Goal: Book appointment/travel/reservation

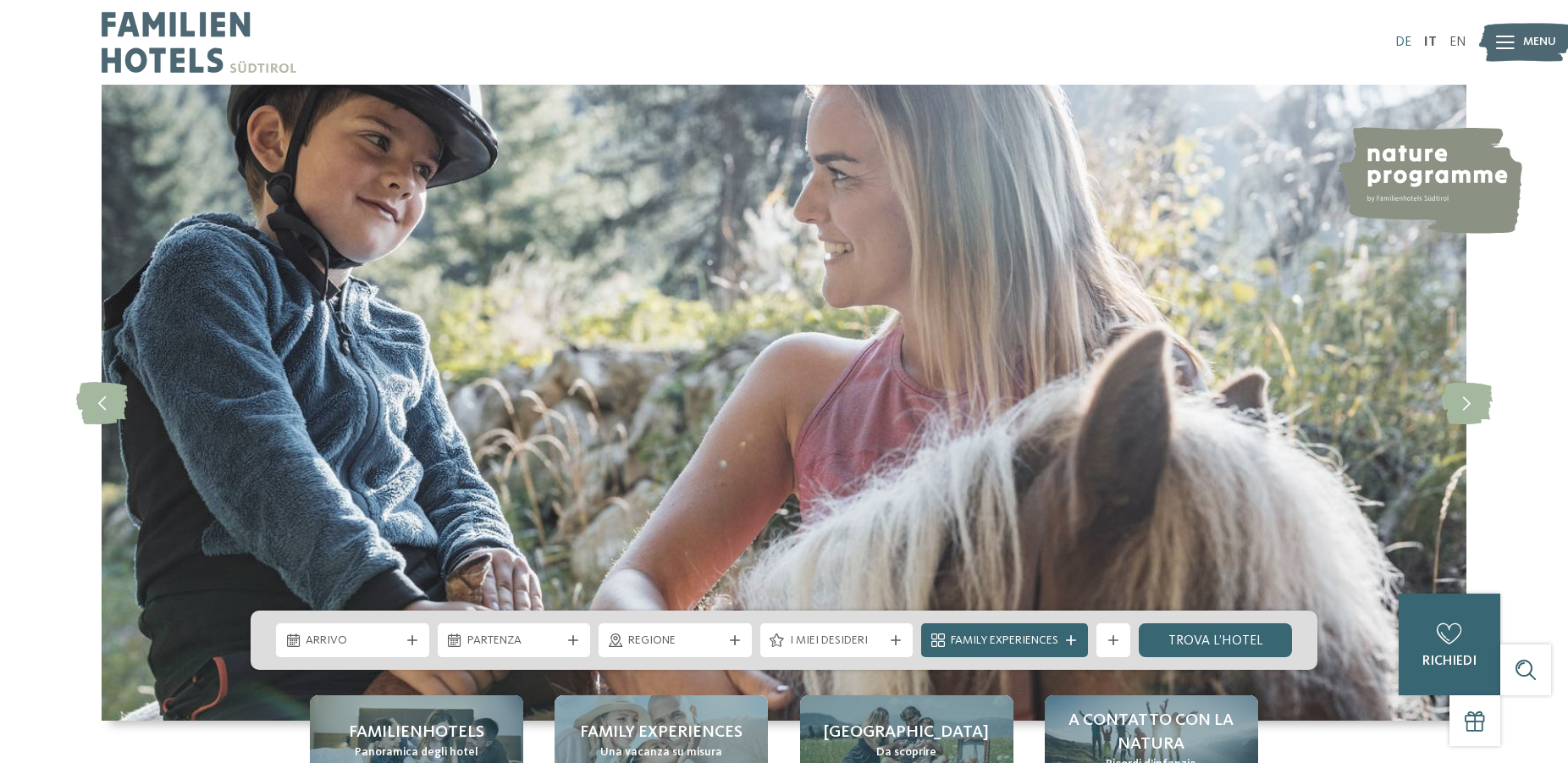
click at [1405, 42] on link "DE" at bounding box center [1403, 42] width 16 height 13
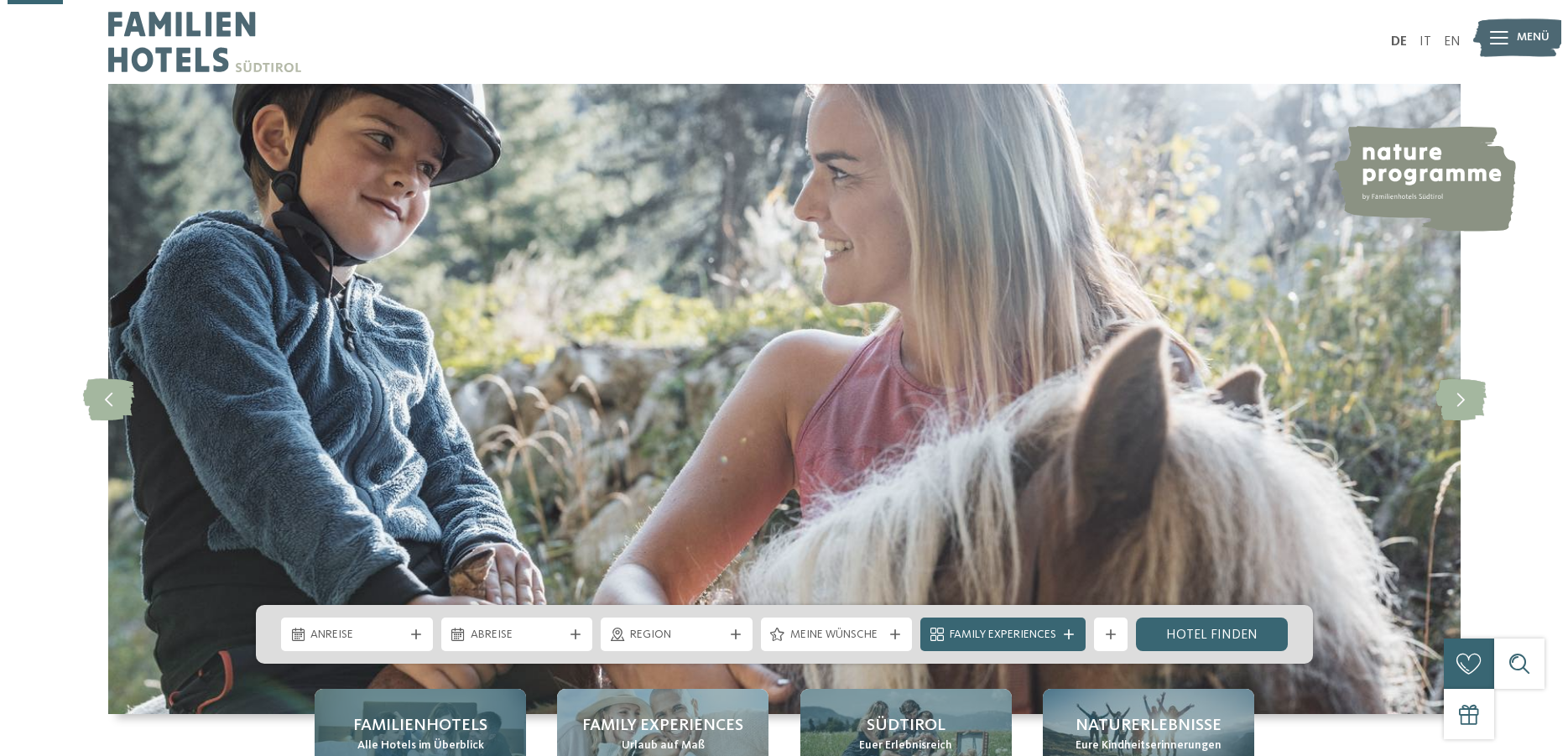
scroll to position [257, 0]
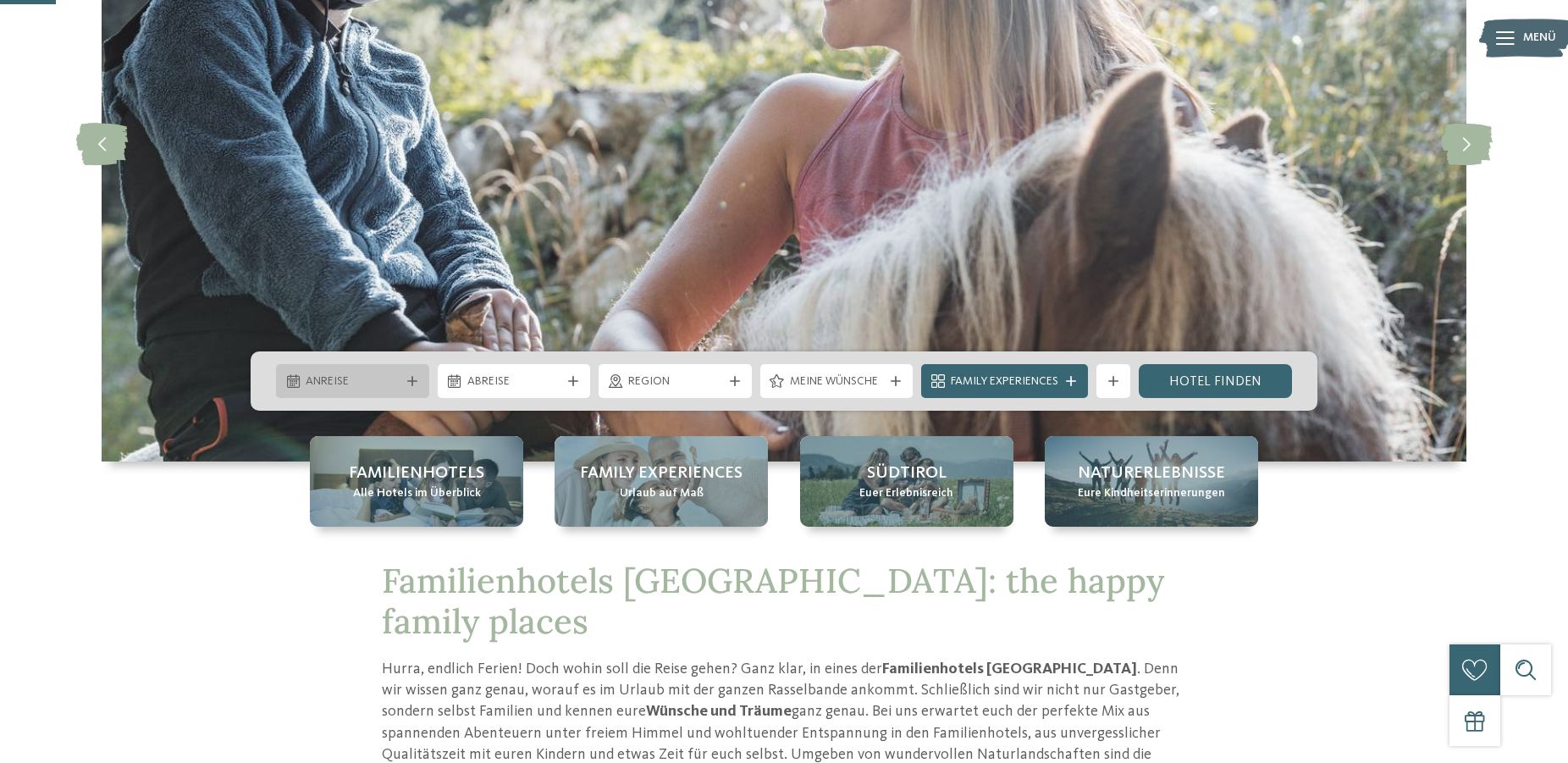
click at [384, 376] on span "Anreise" at bounding box center [353, 382] width 94 height 17
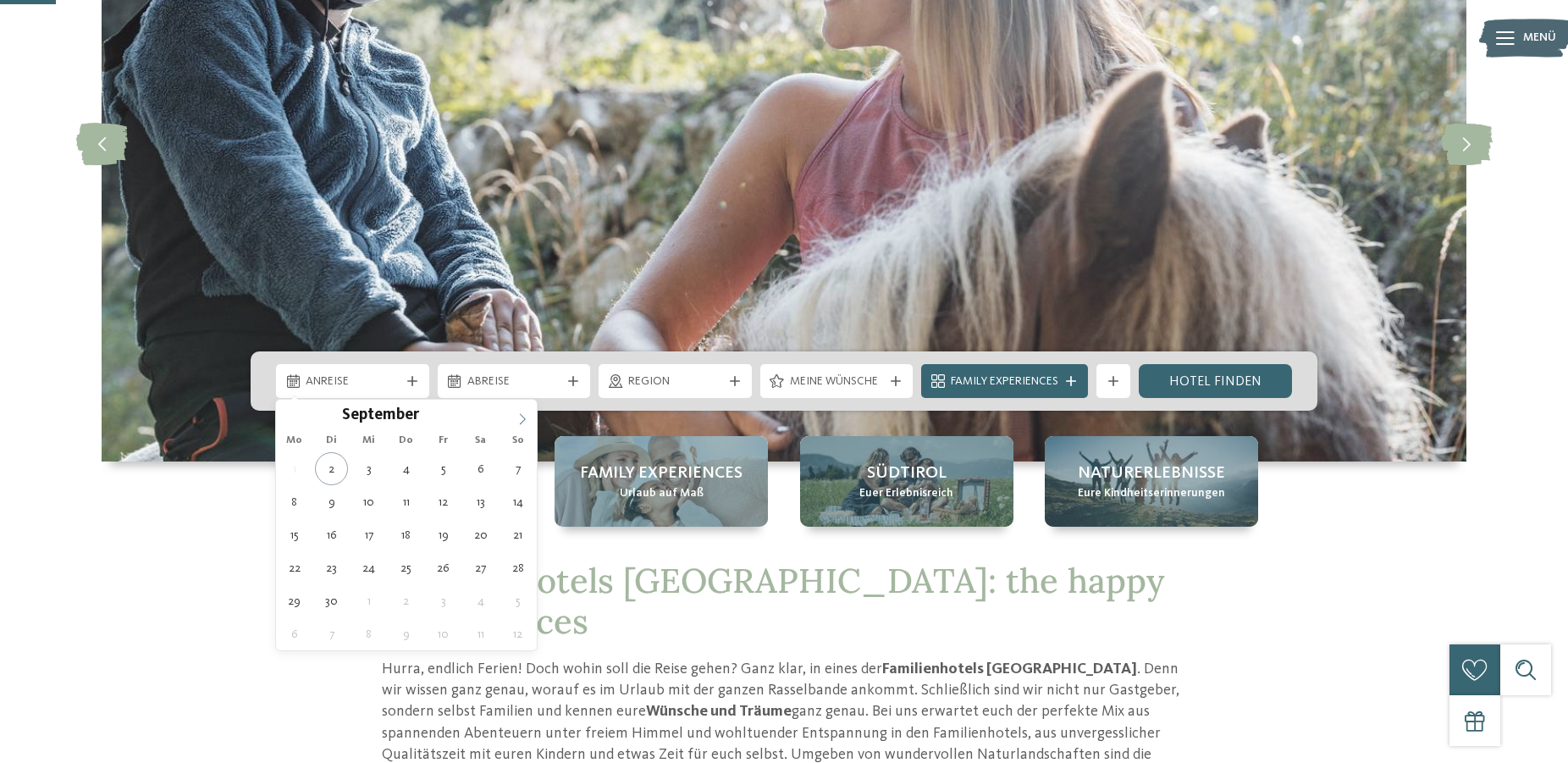
click at [521, 420] on icon at bounding box center [521, 419] width 12 height 12
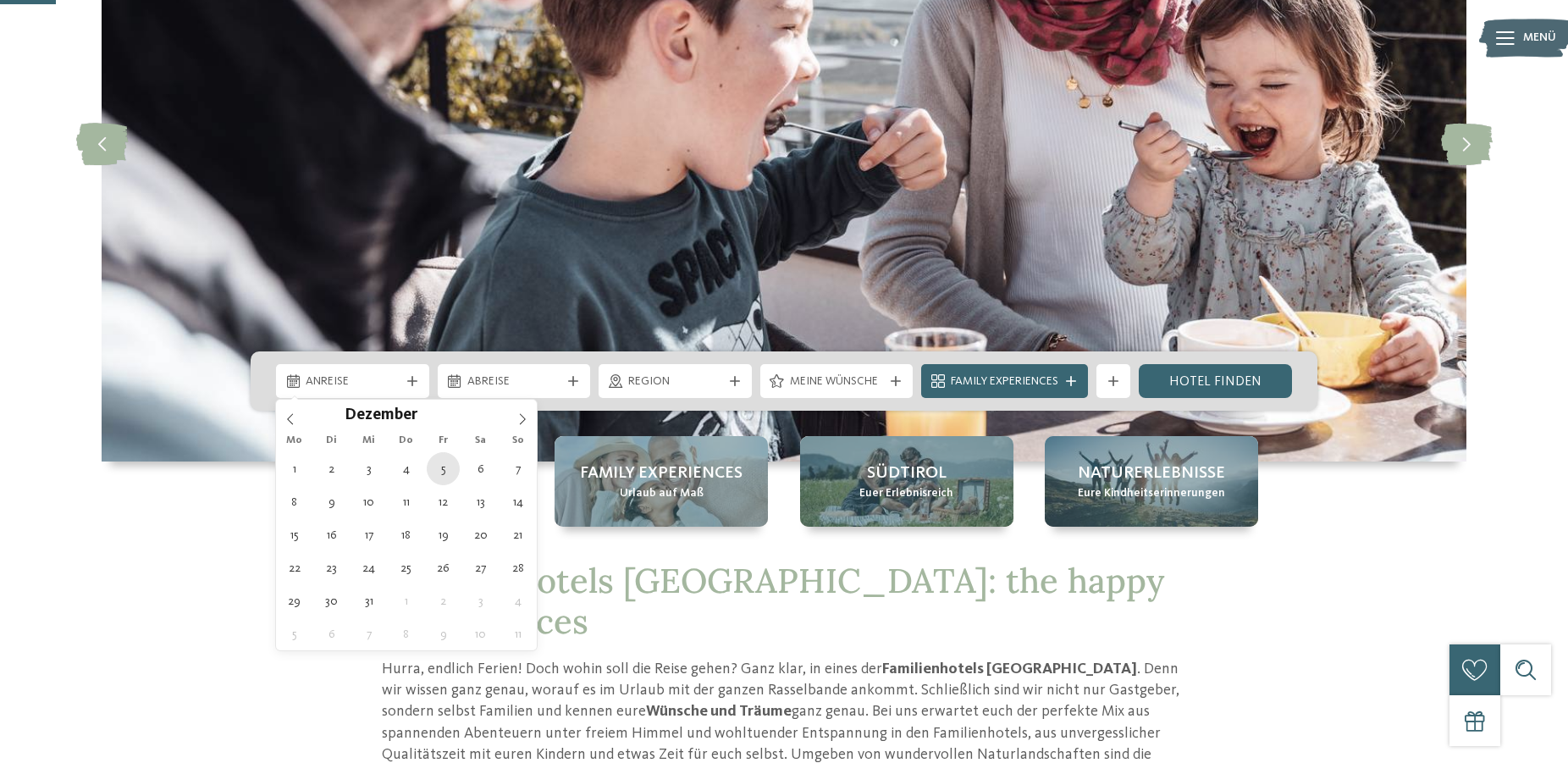
type div "05.12.2025"
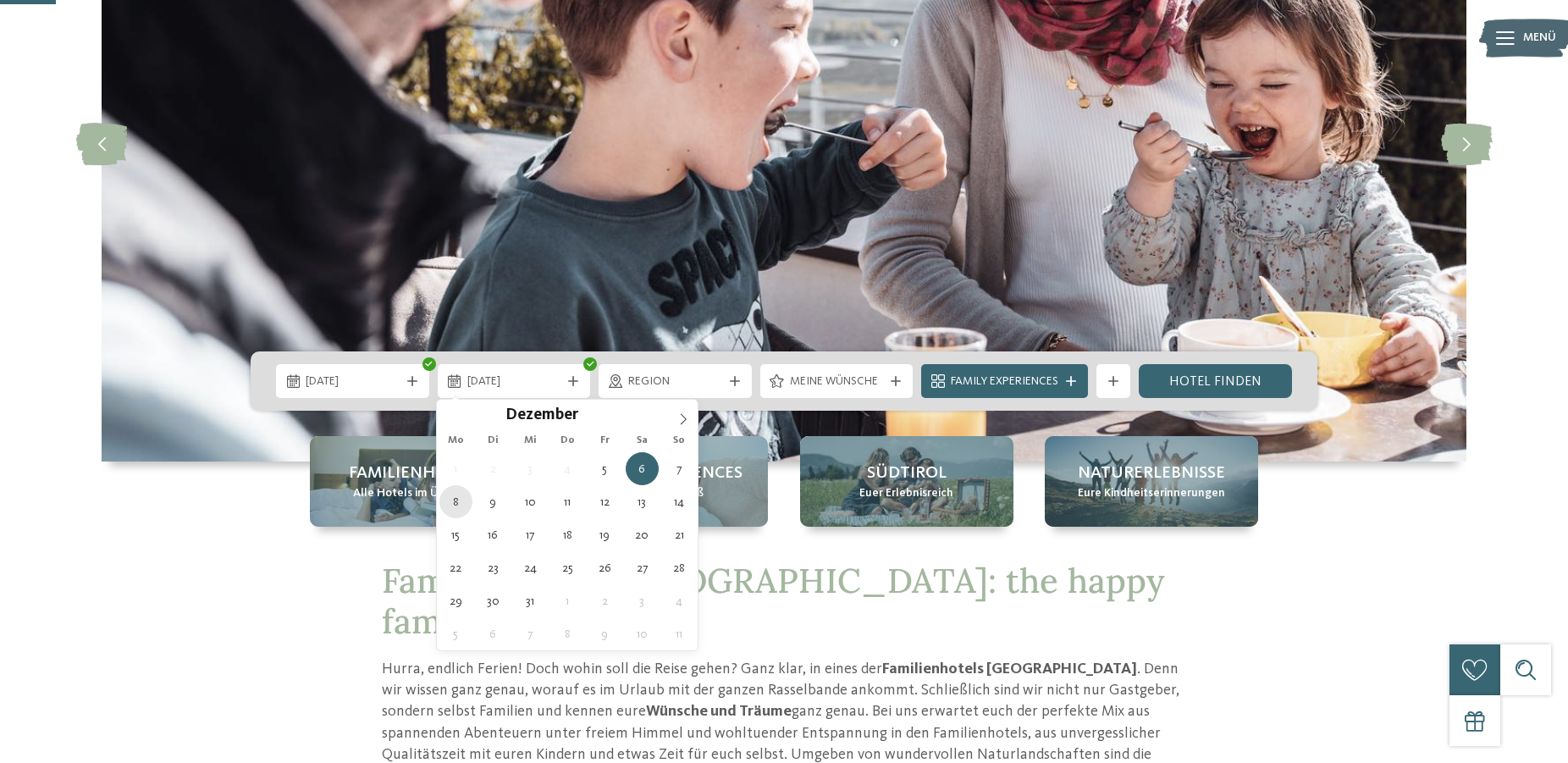
type div "08.12.2025"
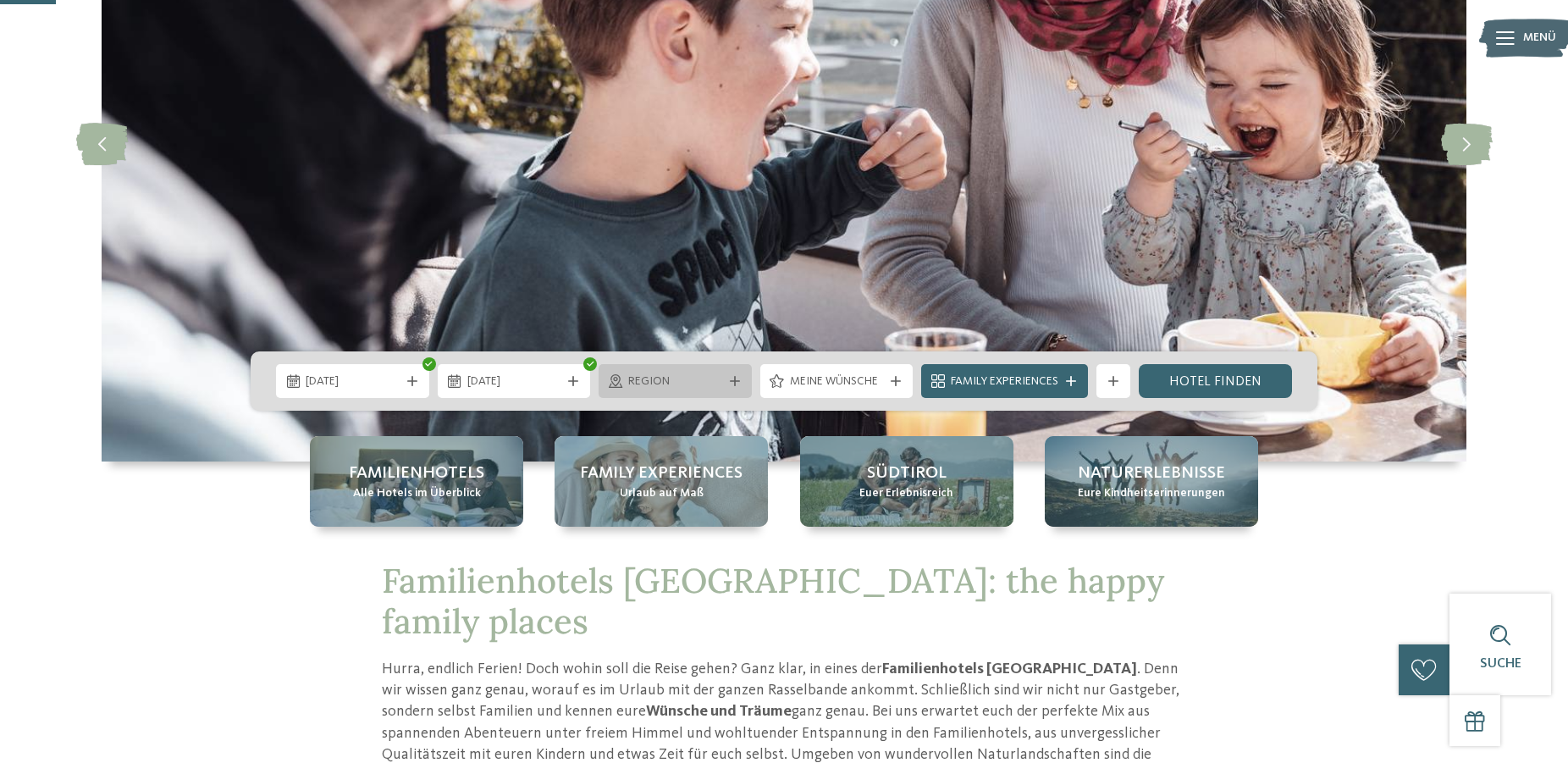
click at [730, 382] on icon at bounding box center [734, 381] width 10 height 10
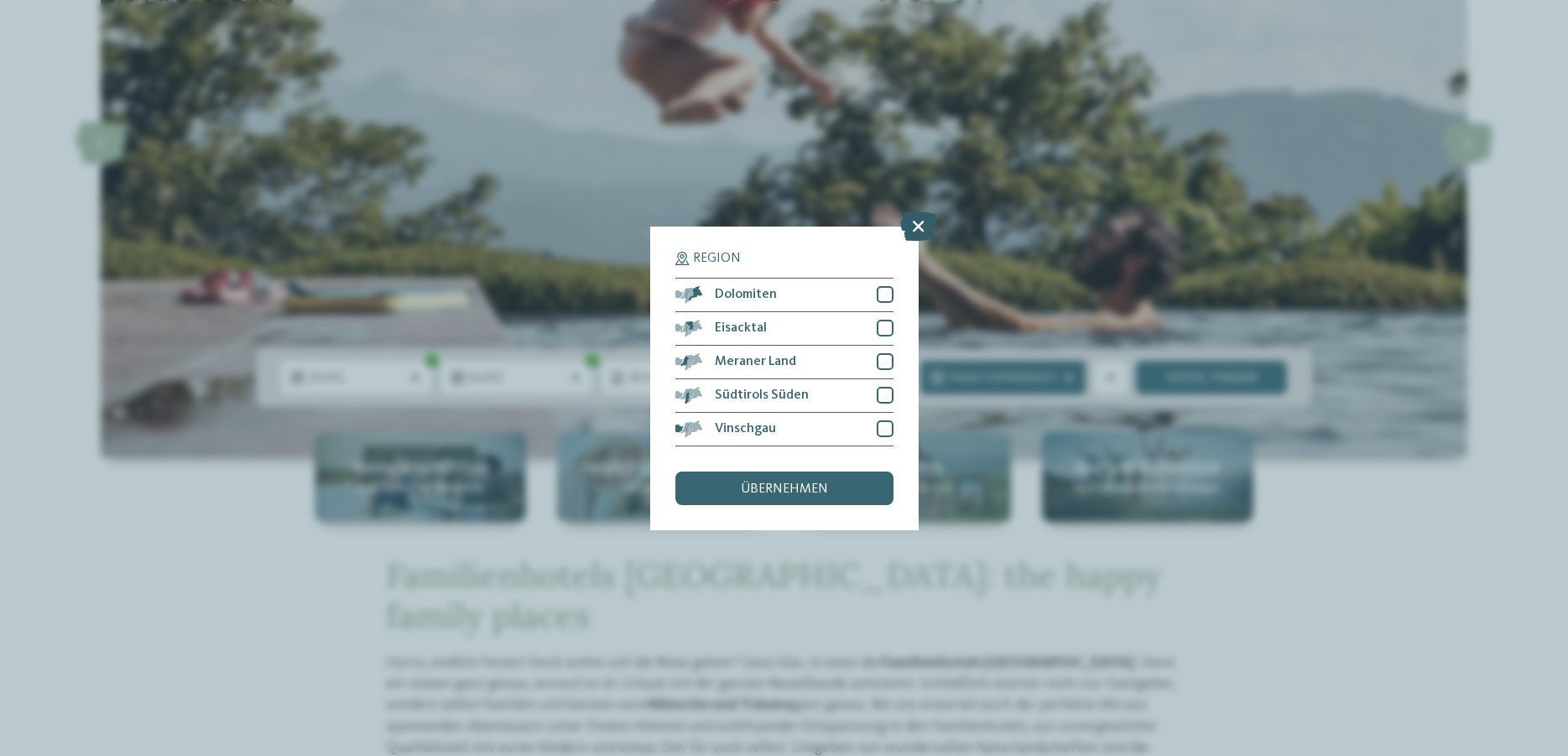
click at [918, 228] on icon at bounding box center [918, 225] width 36 height 29
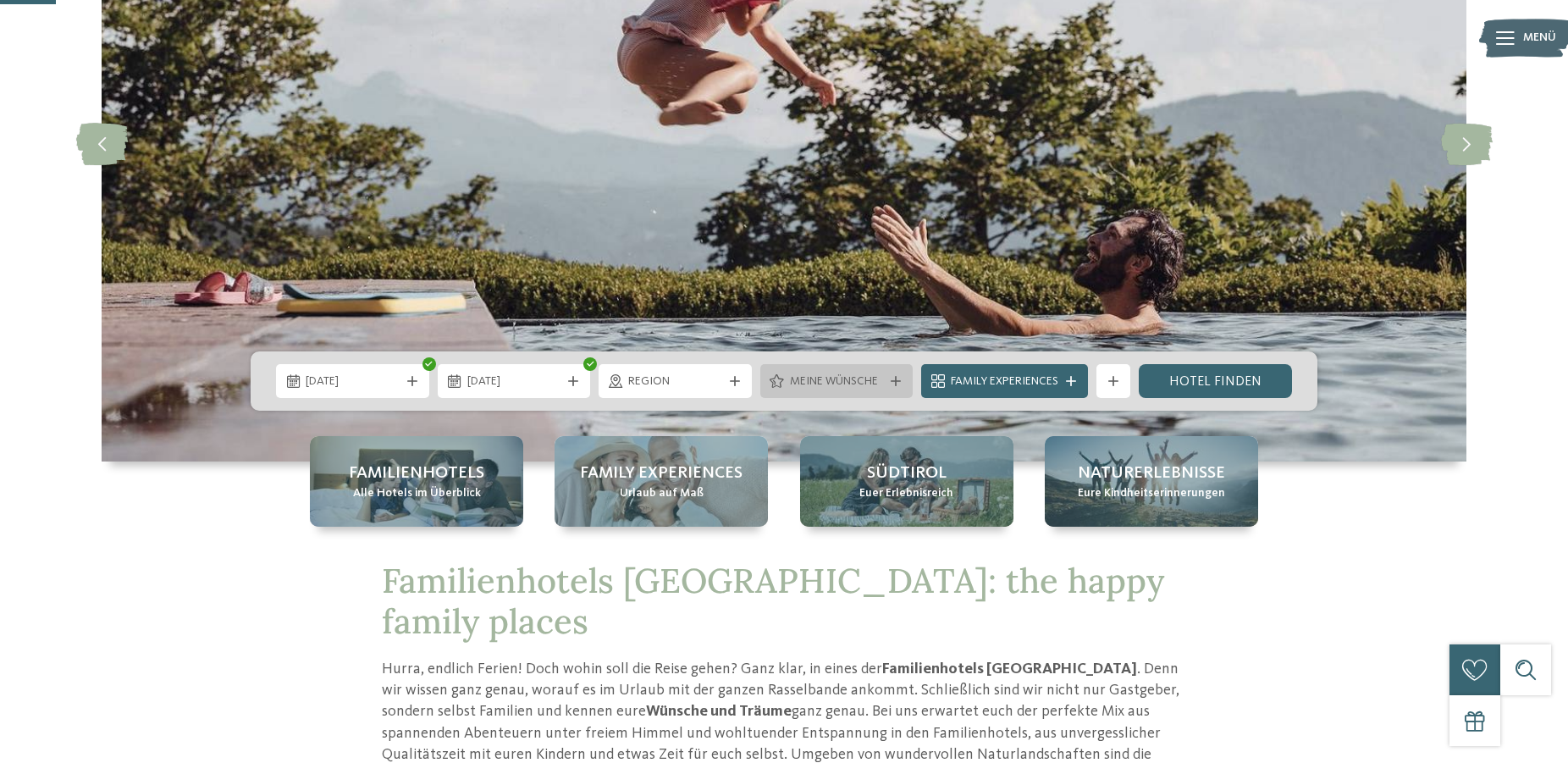
click at [828, 384] on span "Meine Wünsche" at bounding box center [837, 382] width 94 height 17
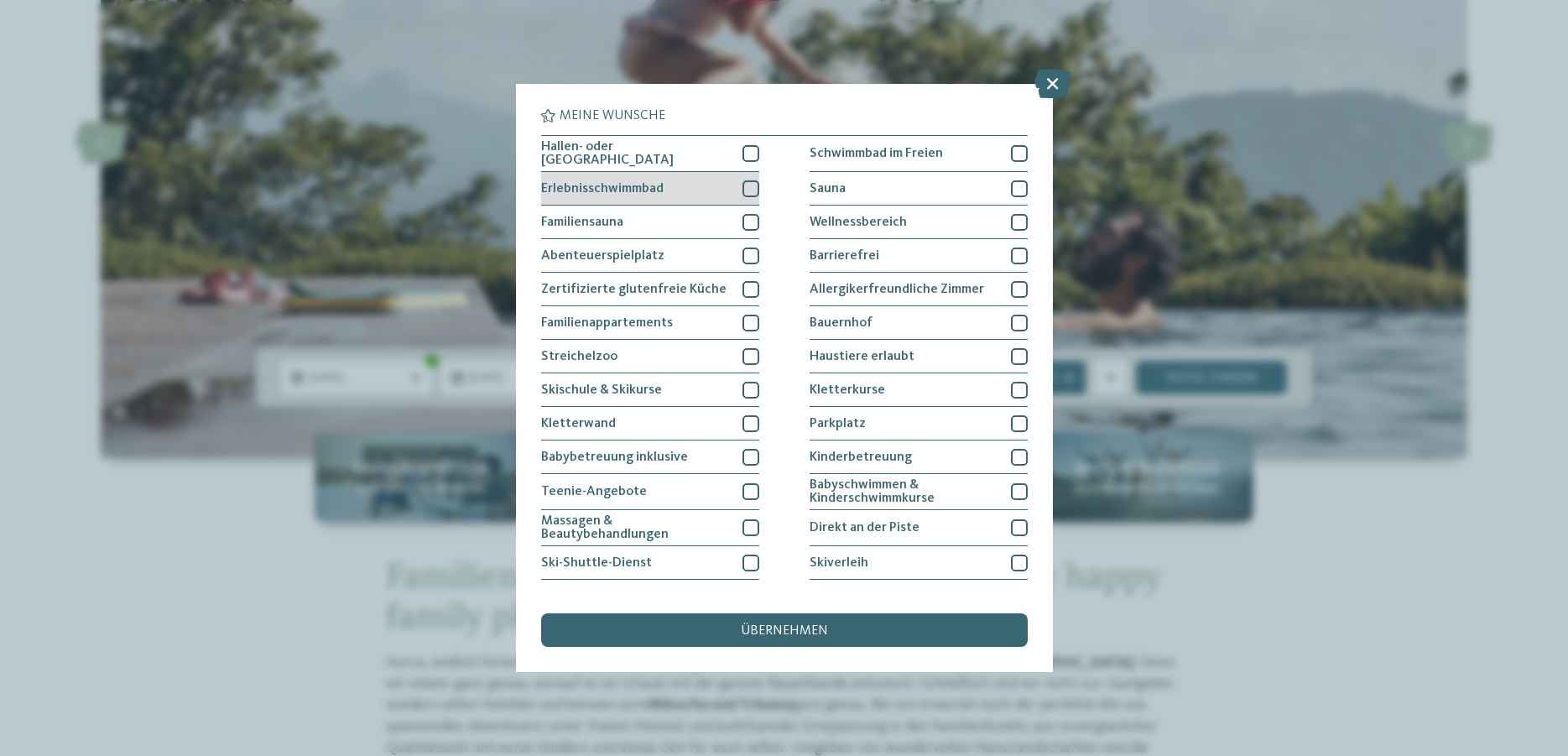
click at [582, 184] on span "Erlebnisschwimmbad" at bounding box center [602, 188] width 122 height 13
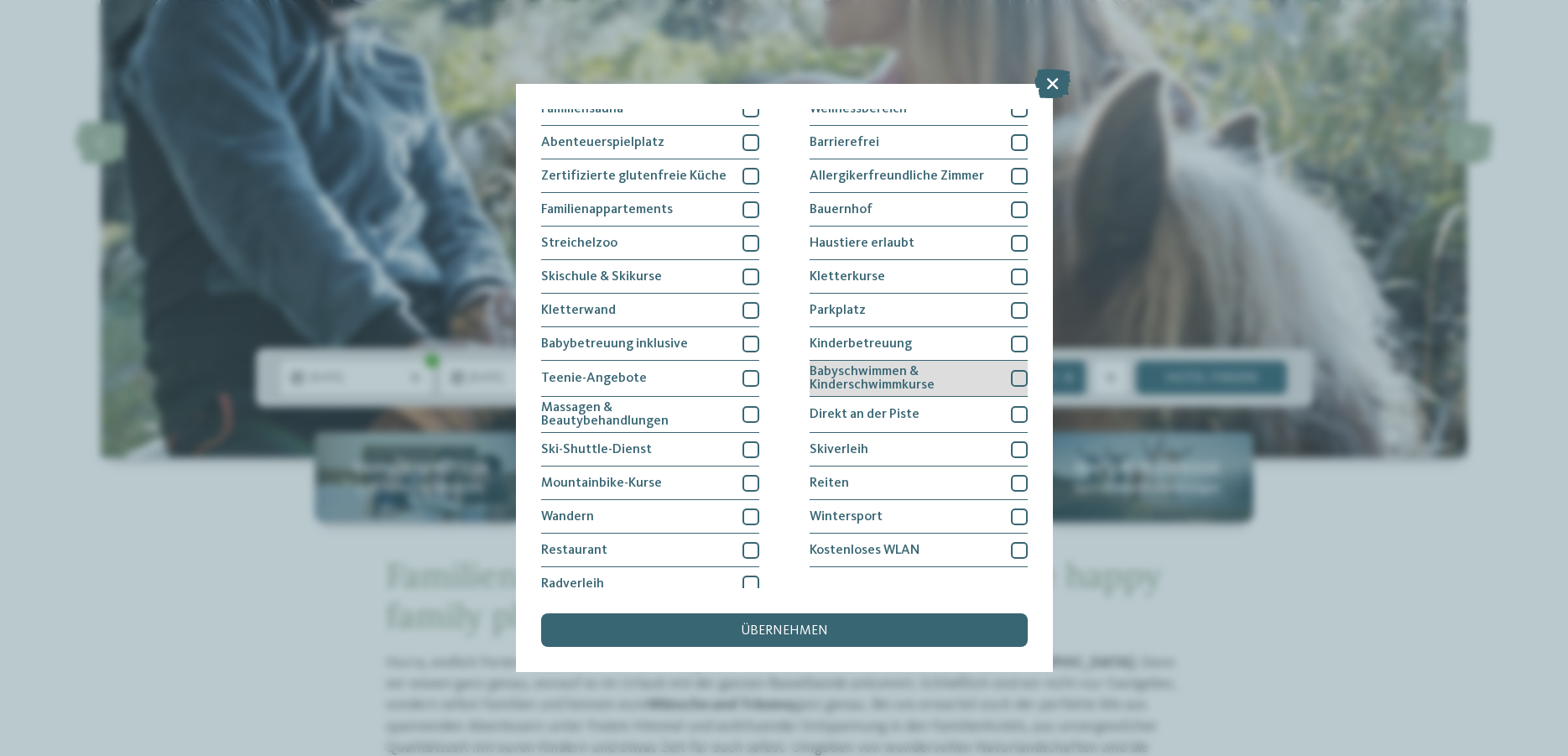
scroll to position [123, 0]
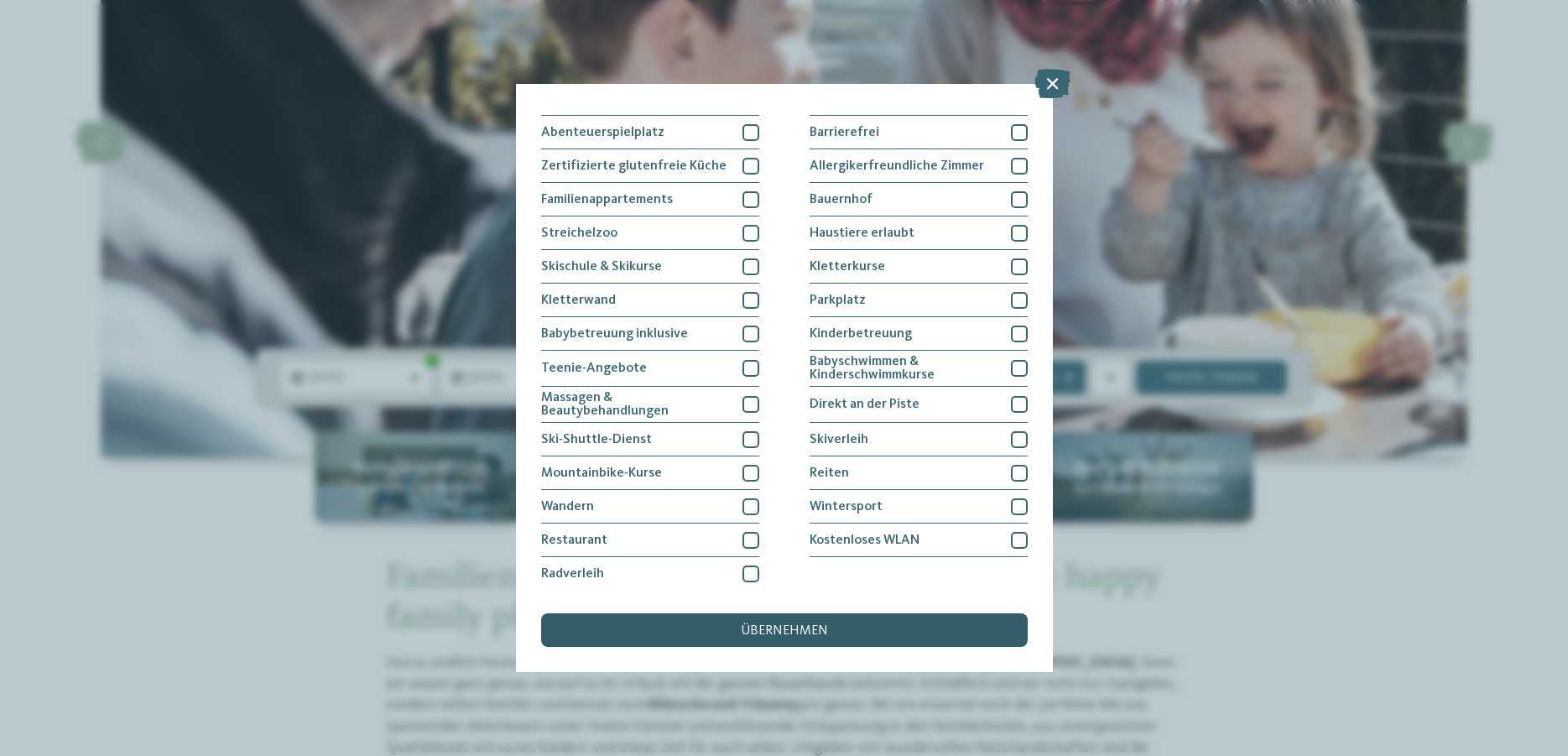
click at [775, 627] on span "übernehmen" at bounding box center [784, 630] width 87 height 13
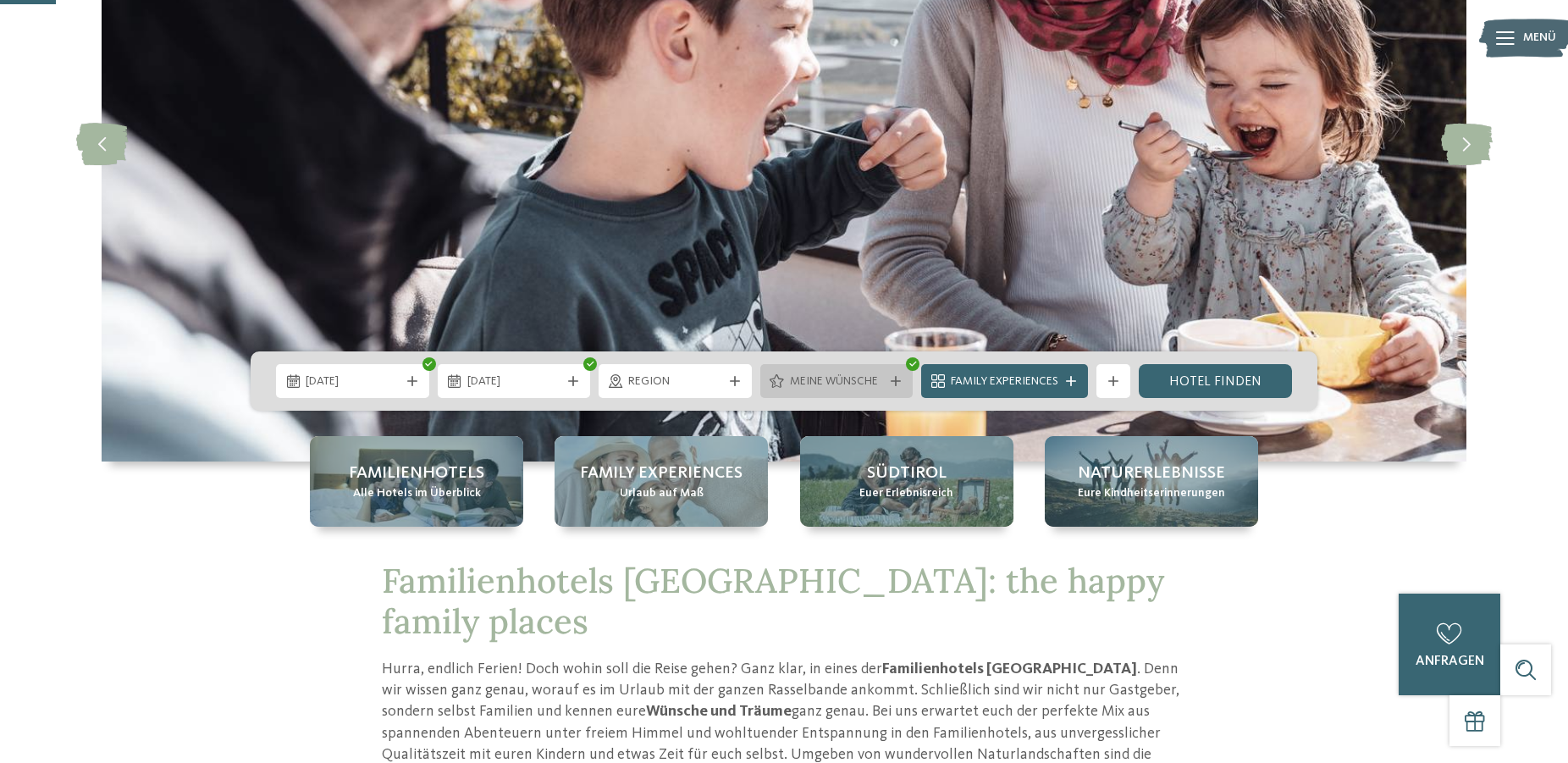
click at [870, 380] on span "Meine Wünsche" at bounding box center [837, 382] width 94 height 17
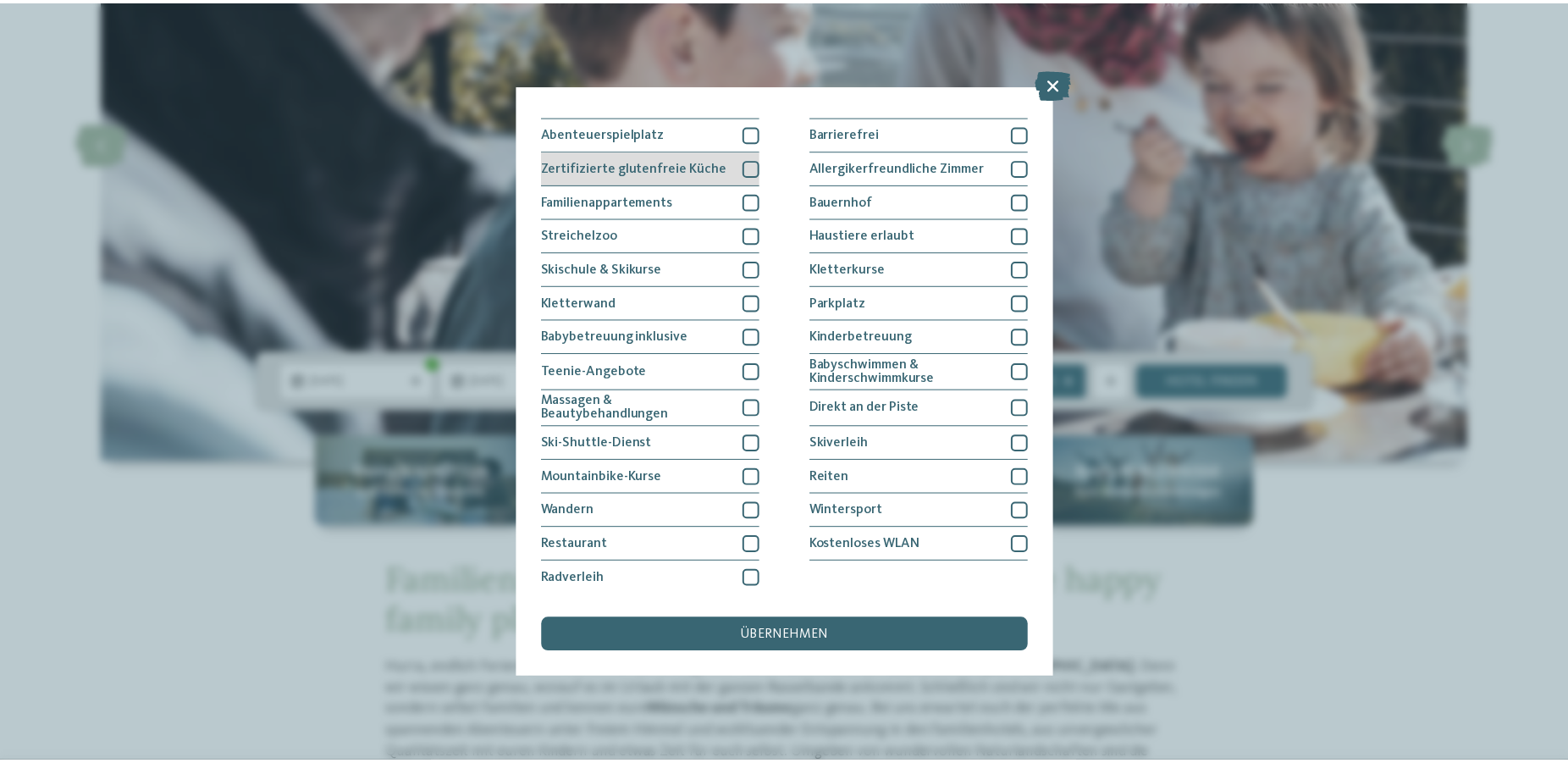
scroll to position [0, 0]
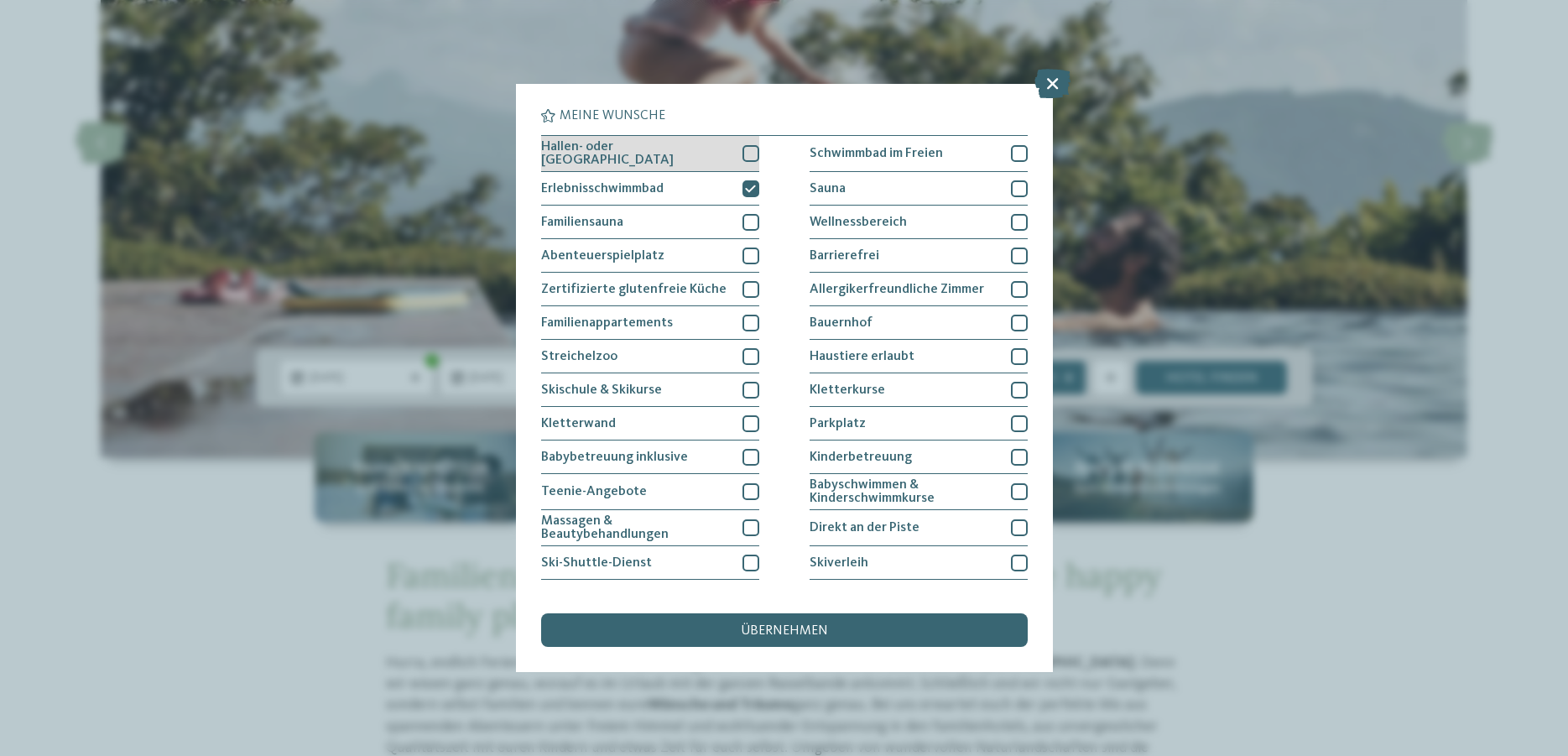
click at [613, 154] on span "Hallen- oder Schleusenbad" at bounding box center [635, 153] width 189 height 27
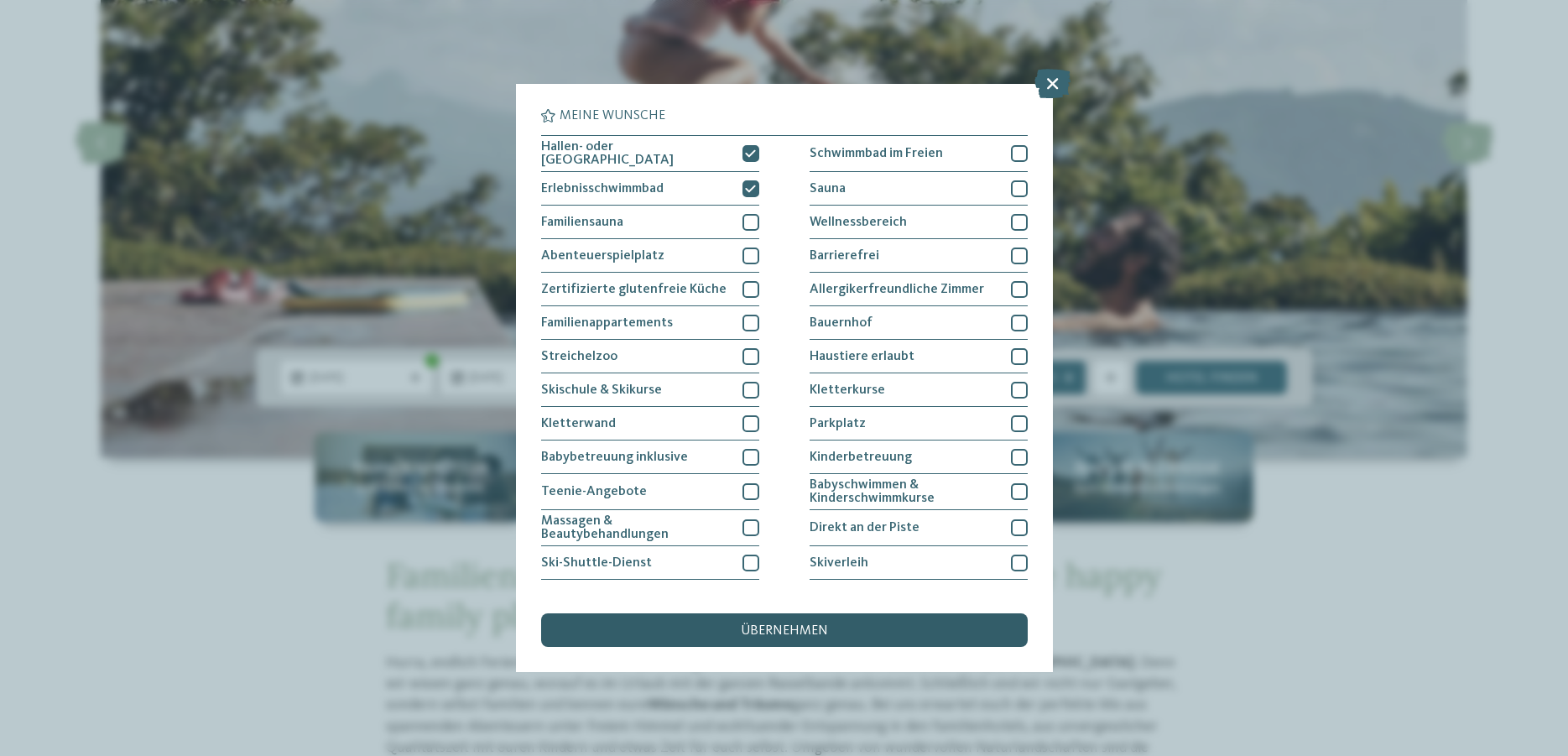
click at [779, 625] on span "übernehmen" at bounding box center [784, 630] width 87 height 13
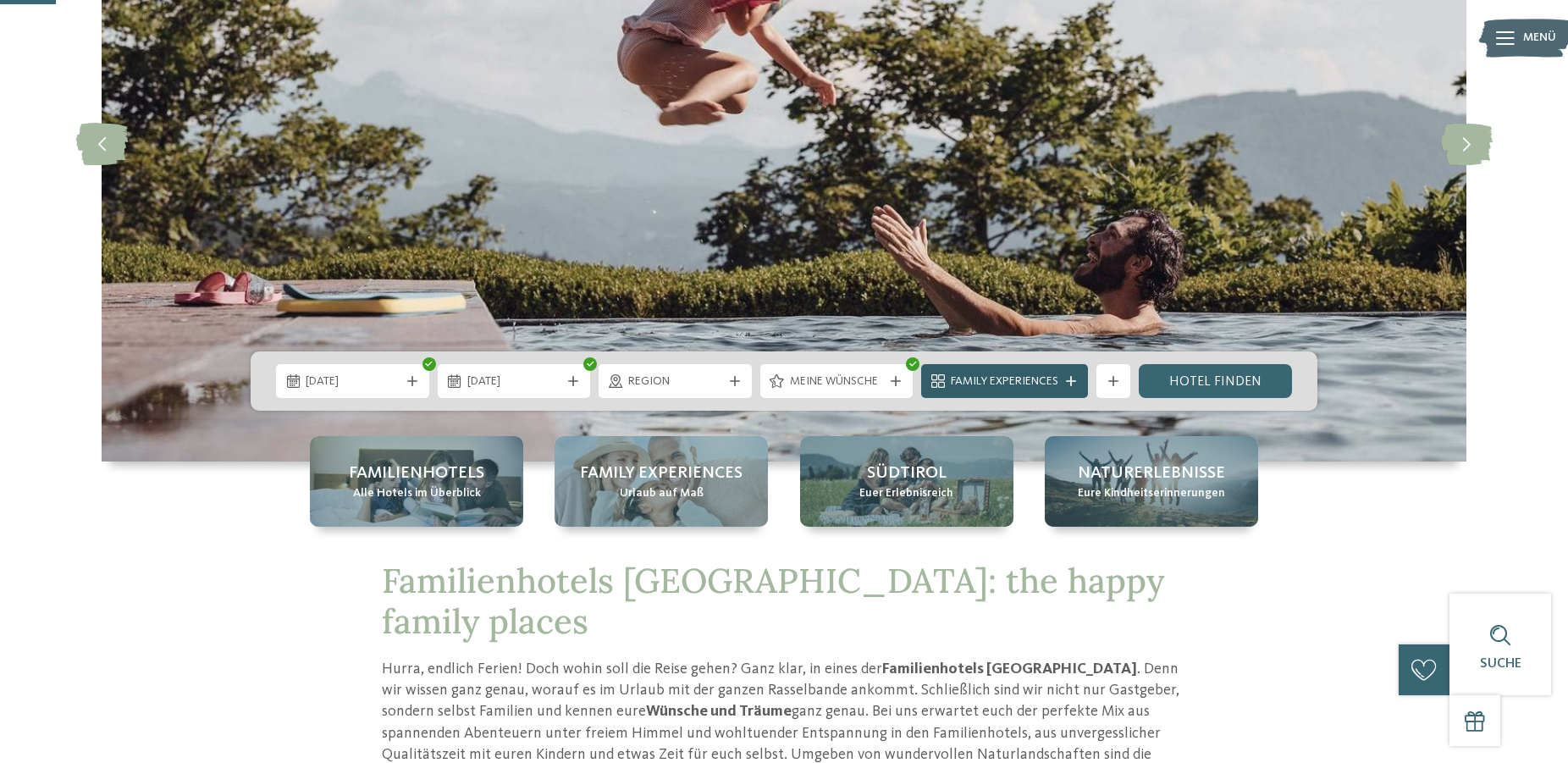
click at [977, 379] on span "Family Experiences" at bounding box center [1004, 382] width 107 height 17
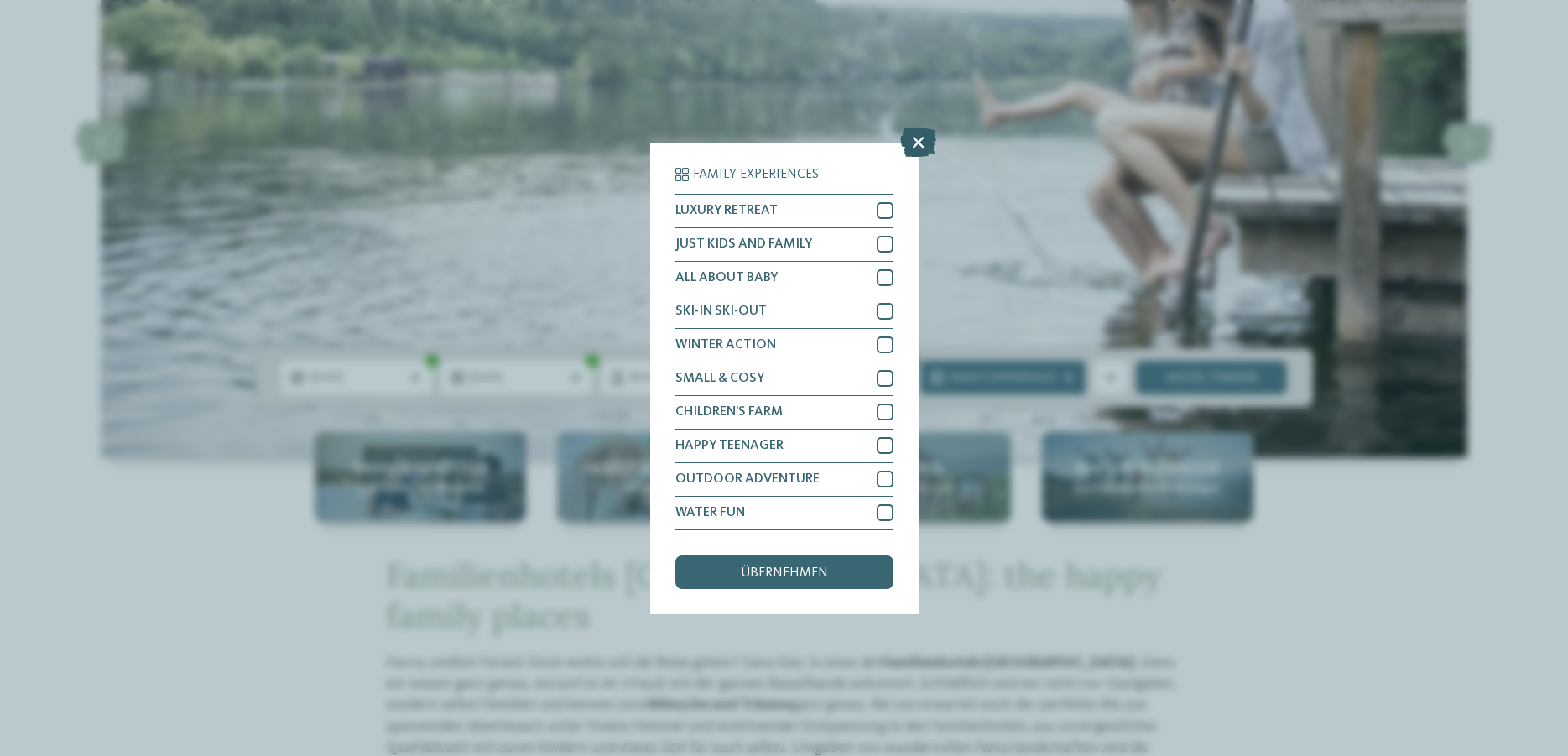
click at [920, 140] on icon at bounding box center [918, 141] width 36 height 29
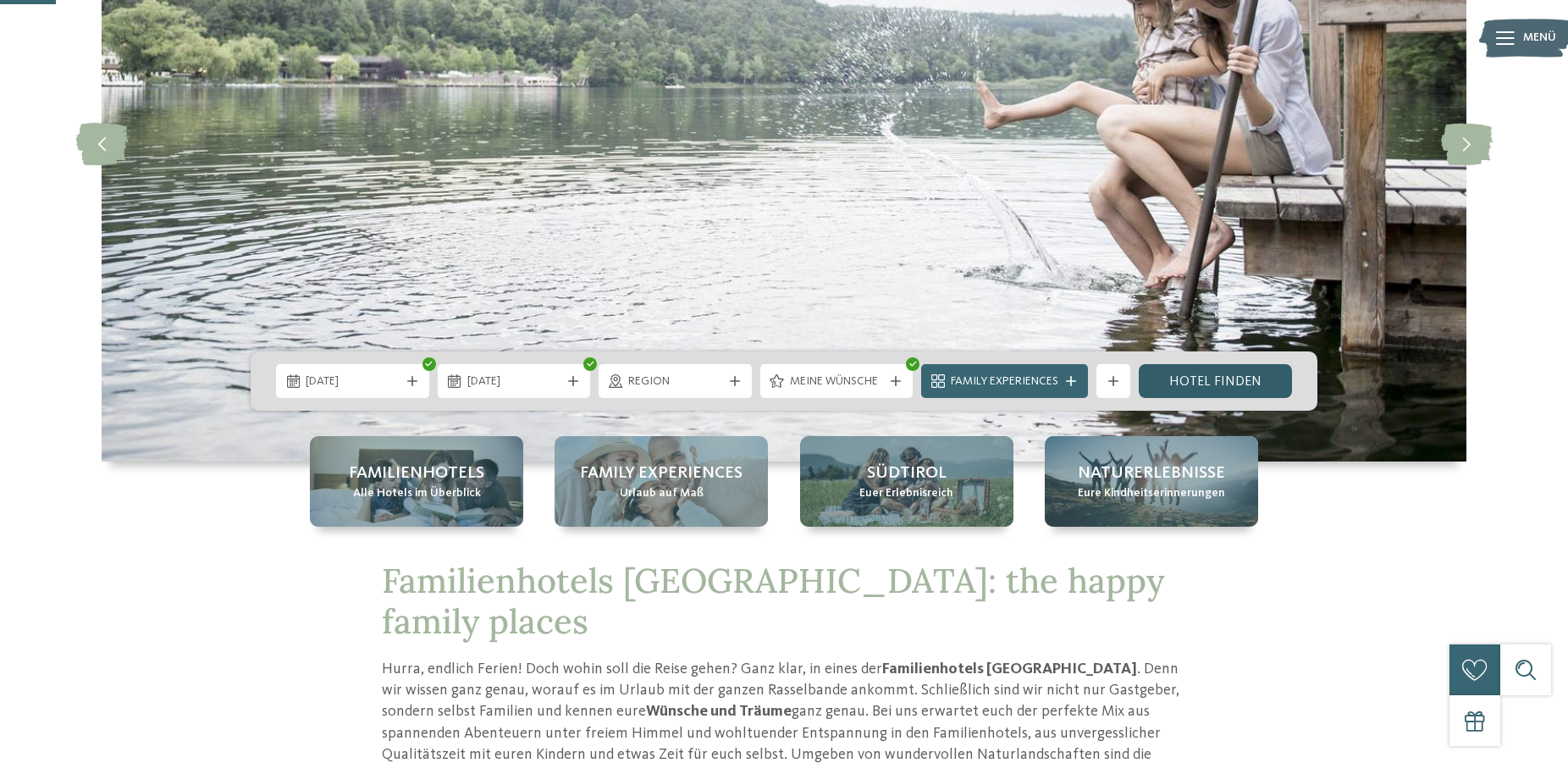
click at [1233, 386] on link "Hotel finden" at bounding box center [1215, 381] width 153 height 34
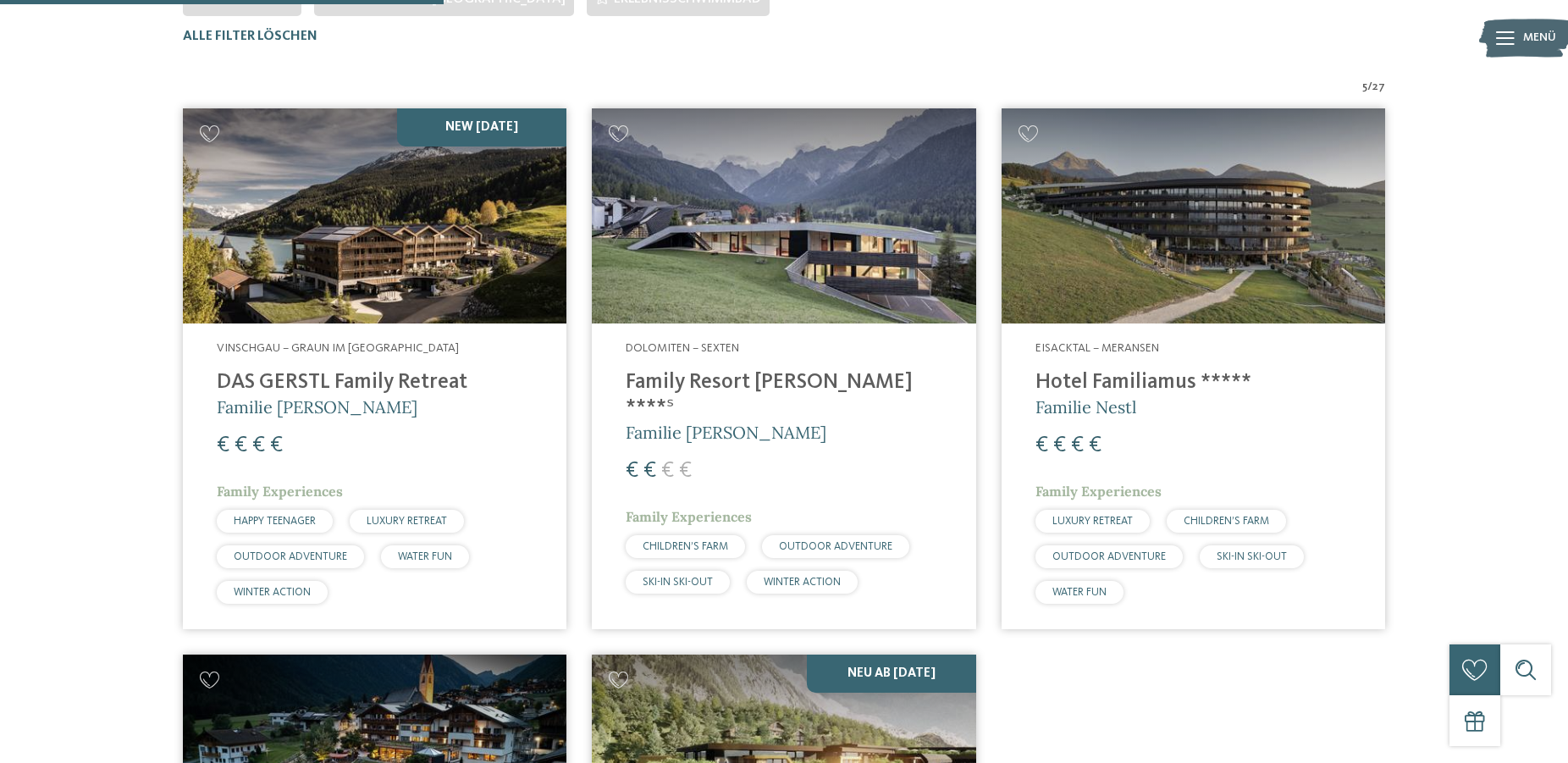
scroll to position [555, 0]
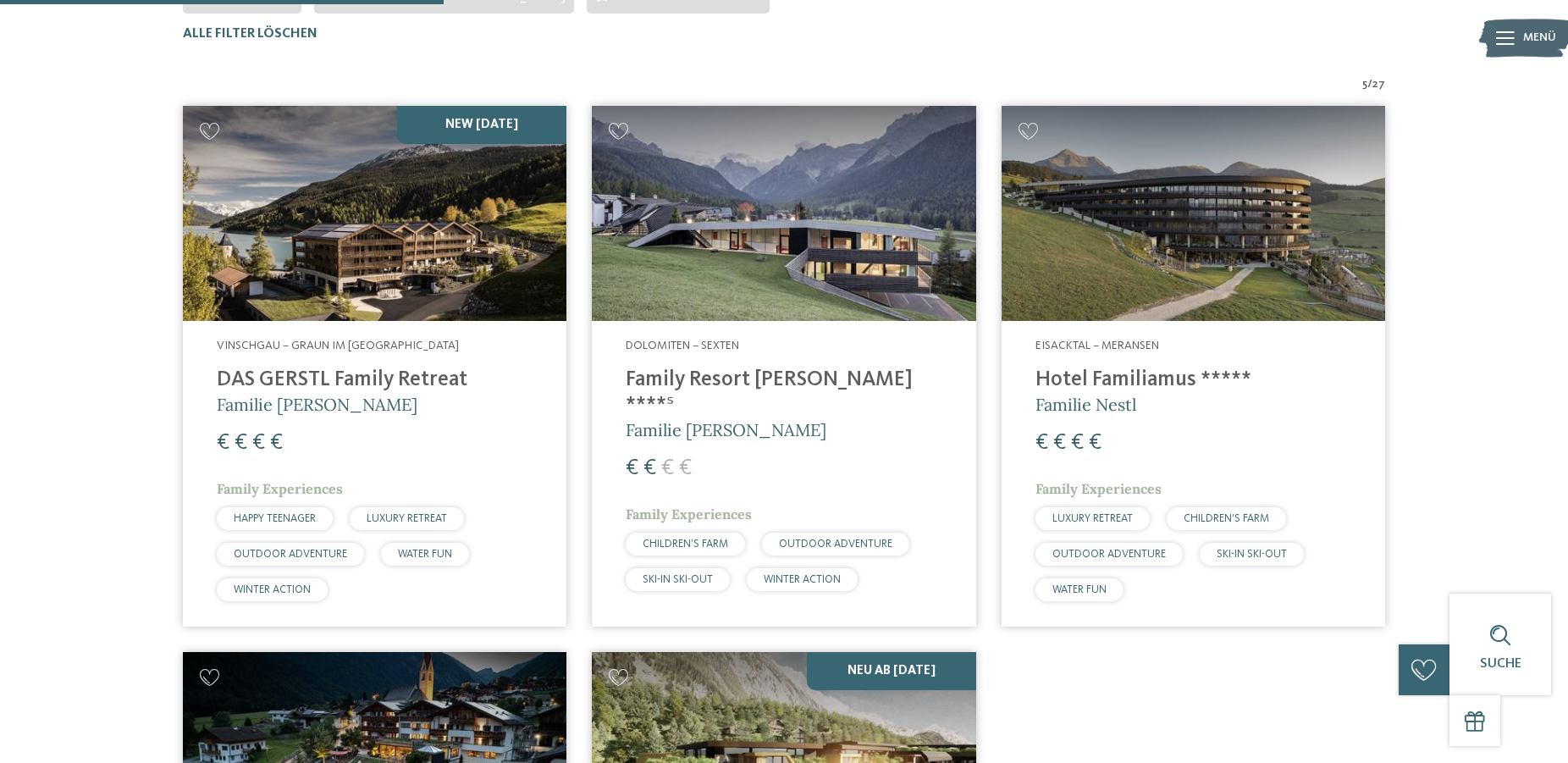
click at [751, 375] on h4 "Family Resort [PERSON_NAME] ****ˢ" at bounding box center [783, 392] width 316 height 51
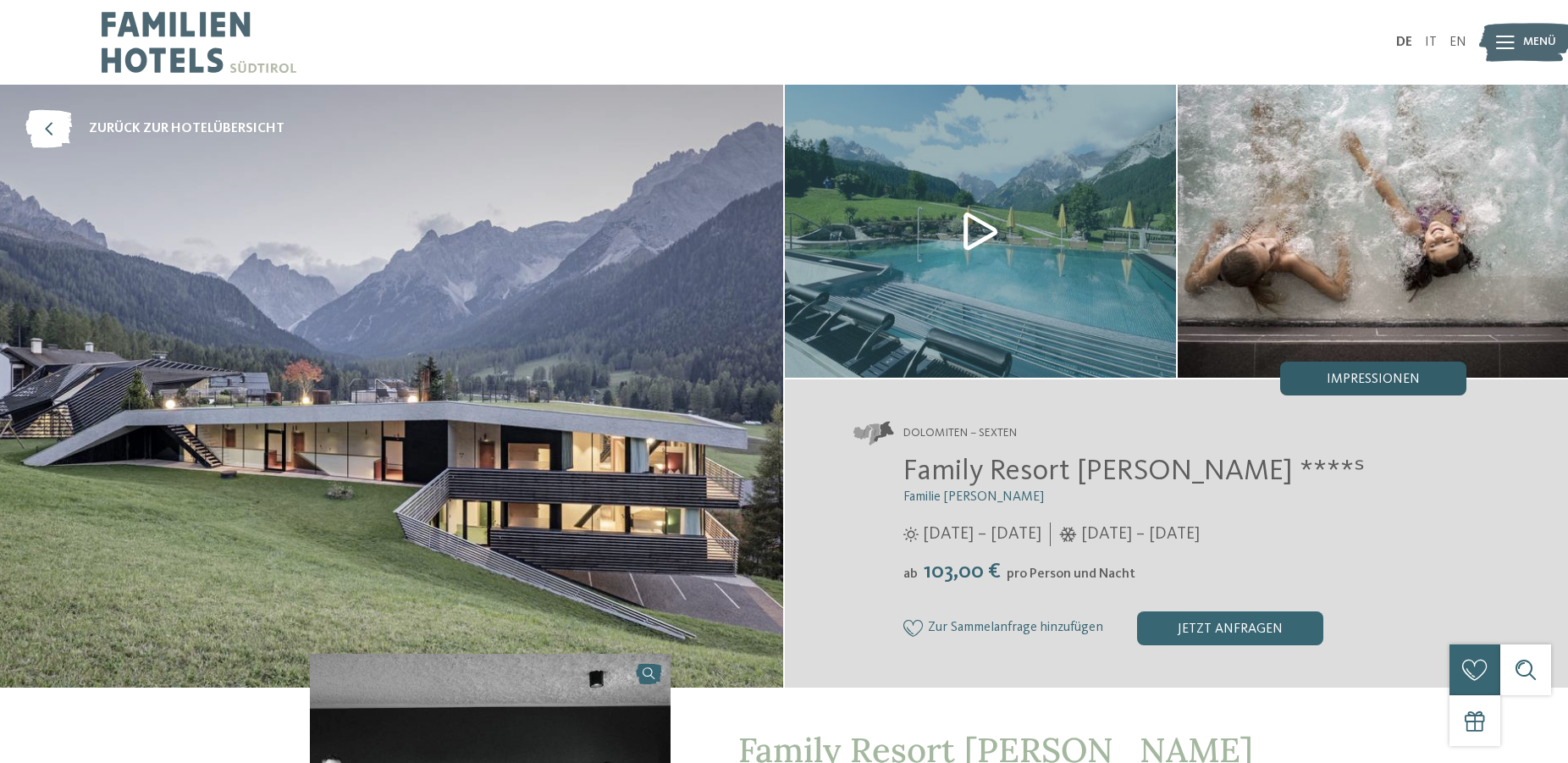
click at [1352, 370] on div "Impressionen" at bounding box center [1373, 379] width 186 height 34
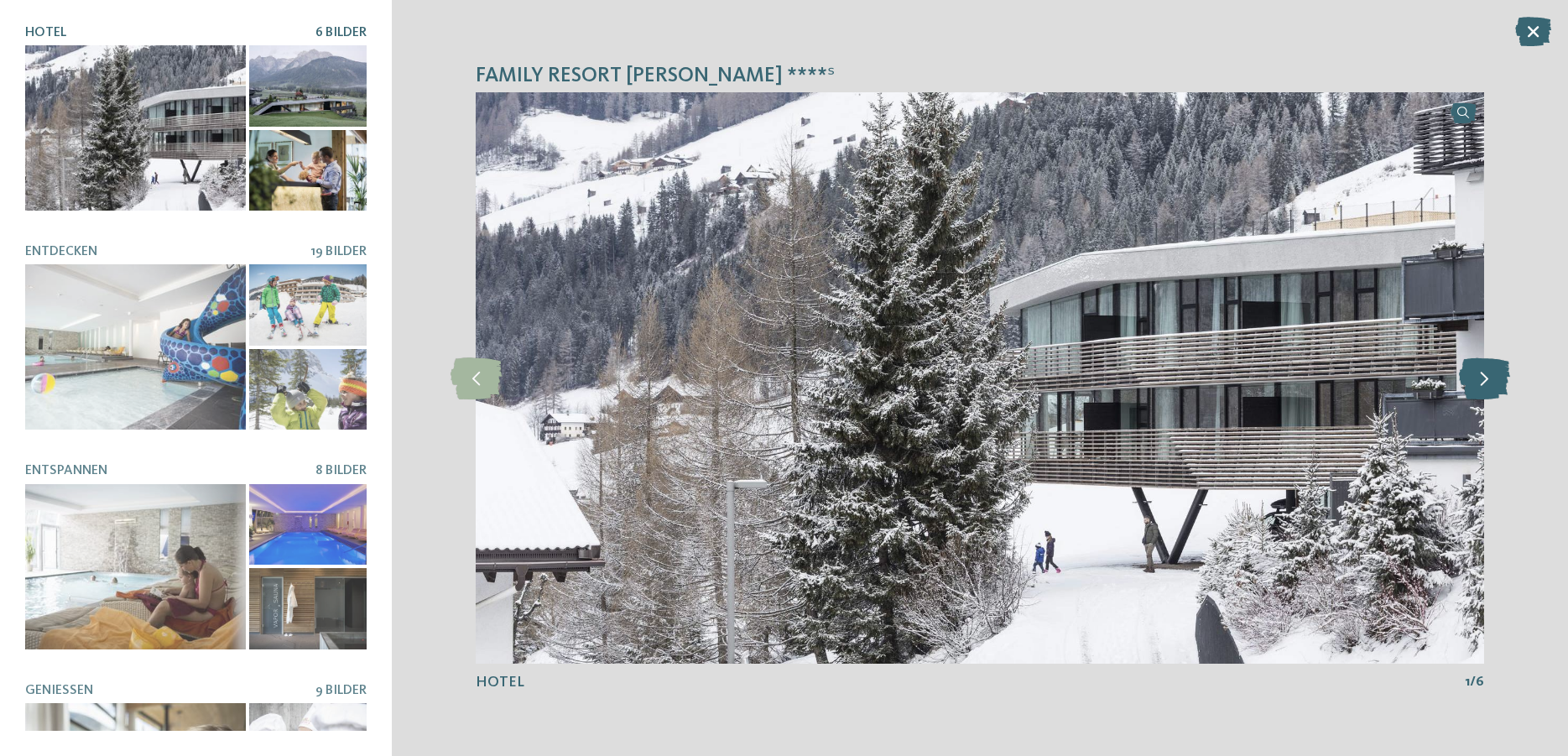
click at [1484, 380] on icon at bounding box center [1485, 379] width 51 height 42
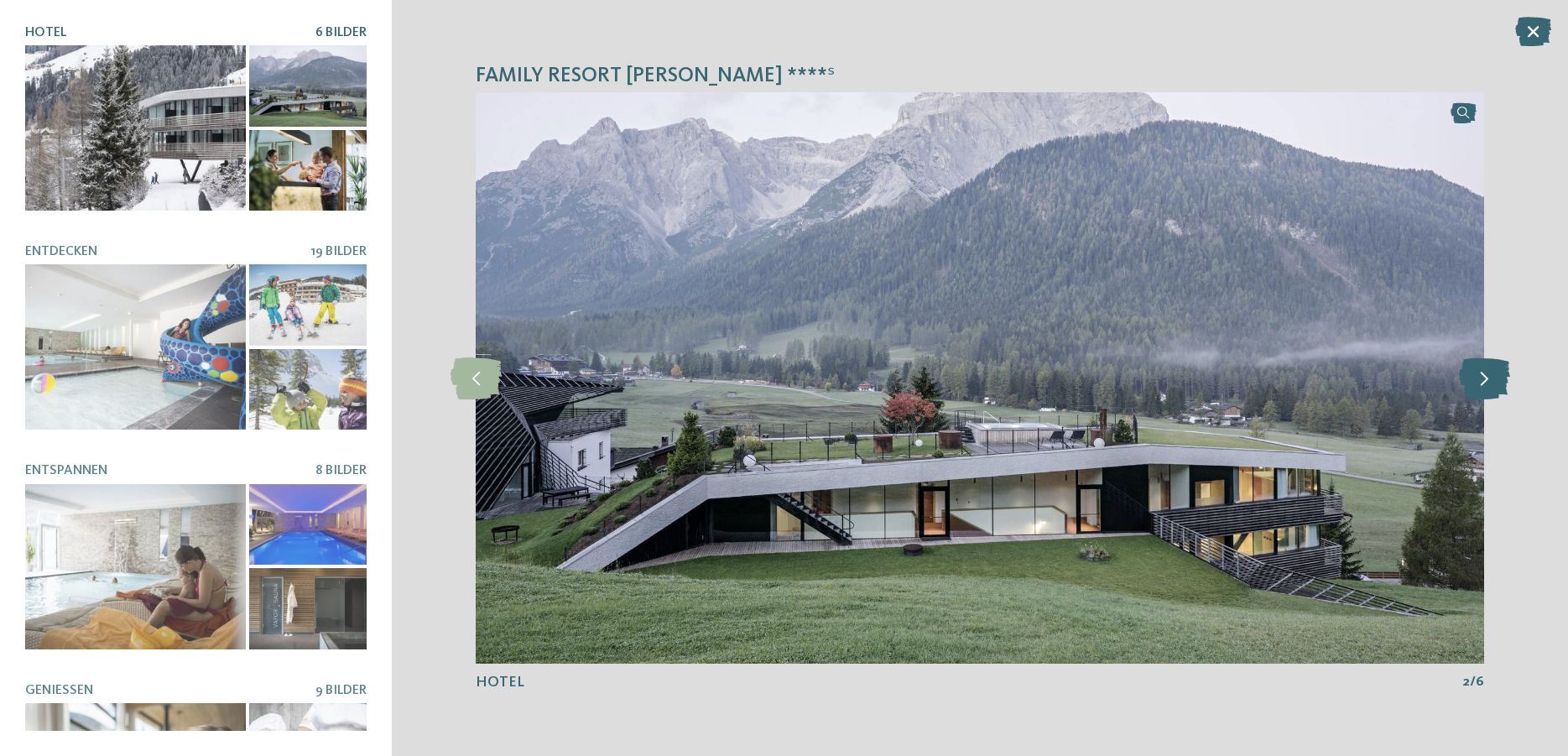
click at [1484, 380] on icon at bounding box center [1485, 379] width 51 height 42
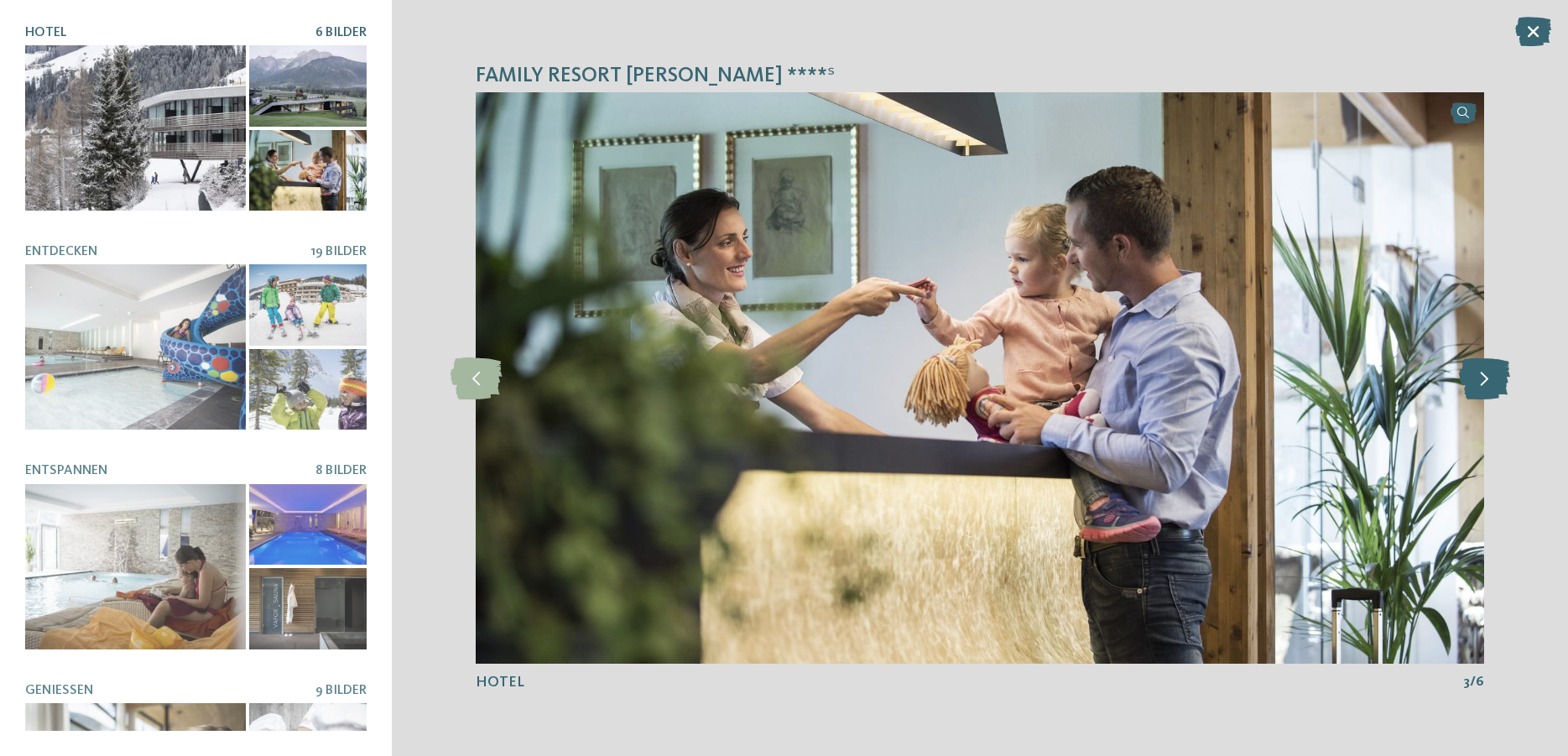
click at [1484, 380] on icon at bounding box center [1485, 379] width 51 height 42
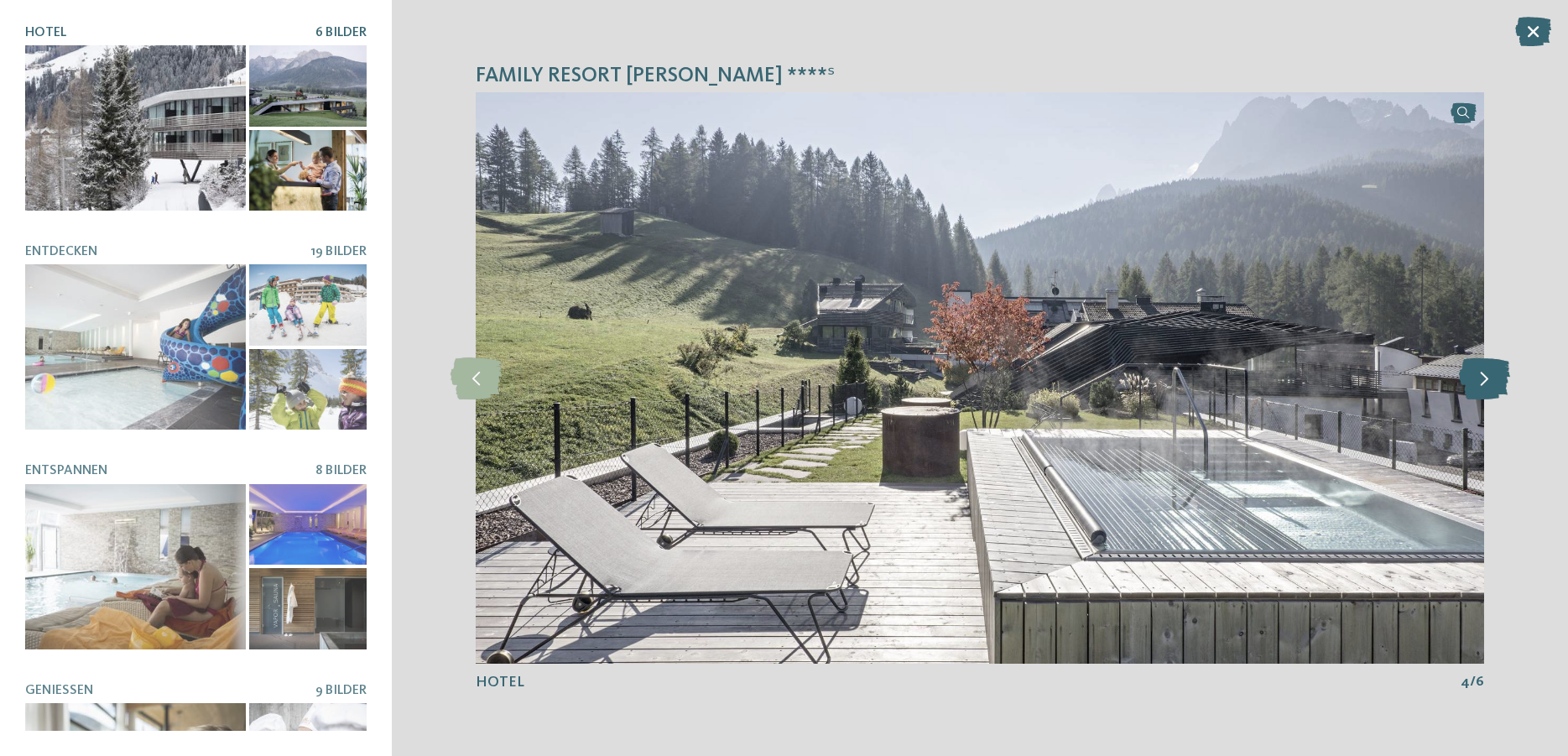
click at [1484, 380] on icon at bounding box center [1485, 379] width 51 height 42
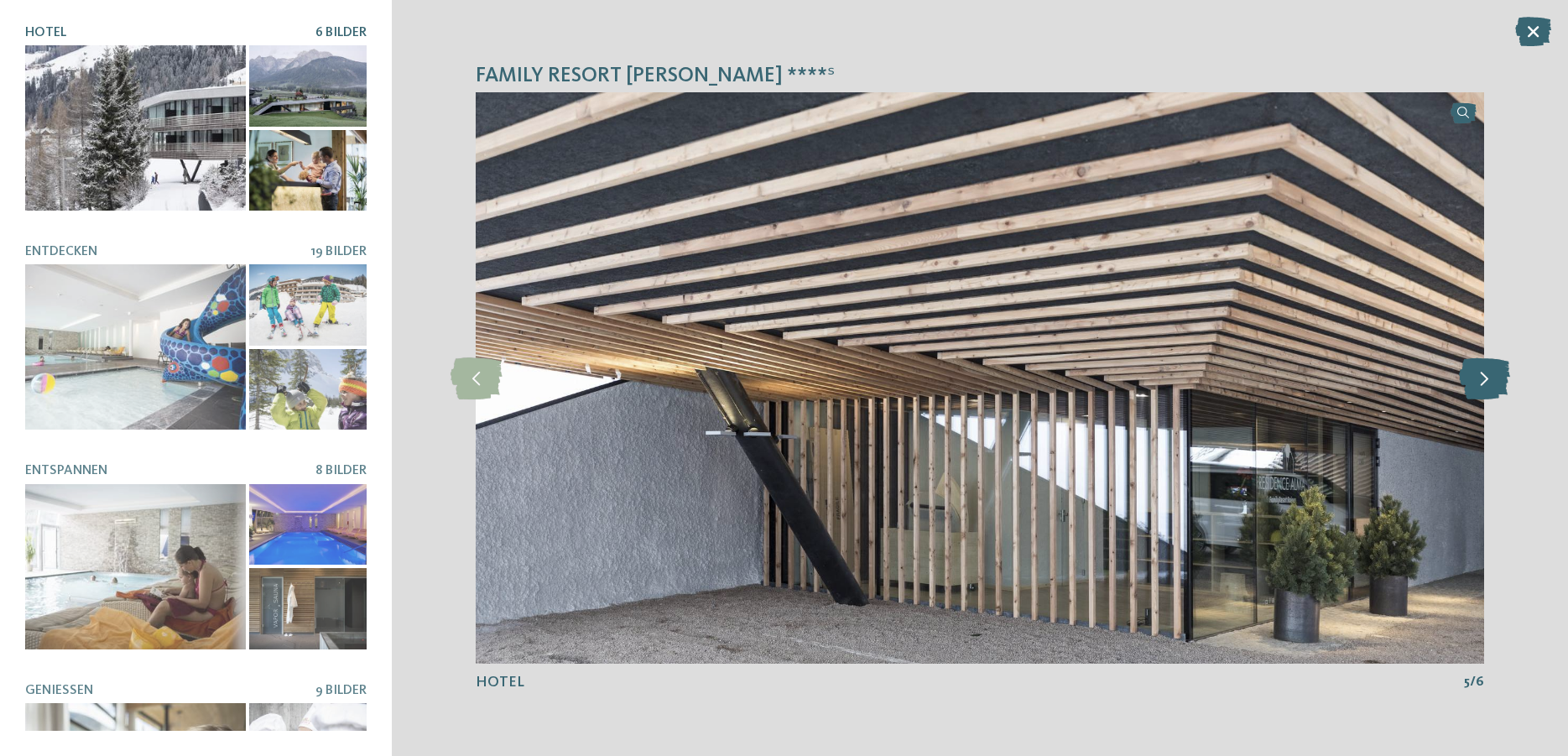
click at [1484, 380] on icon at bounding box center [1485, 379] width 51 height 42
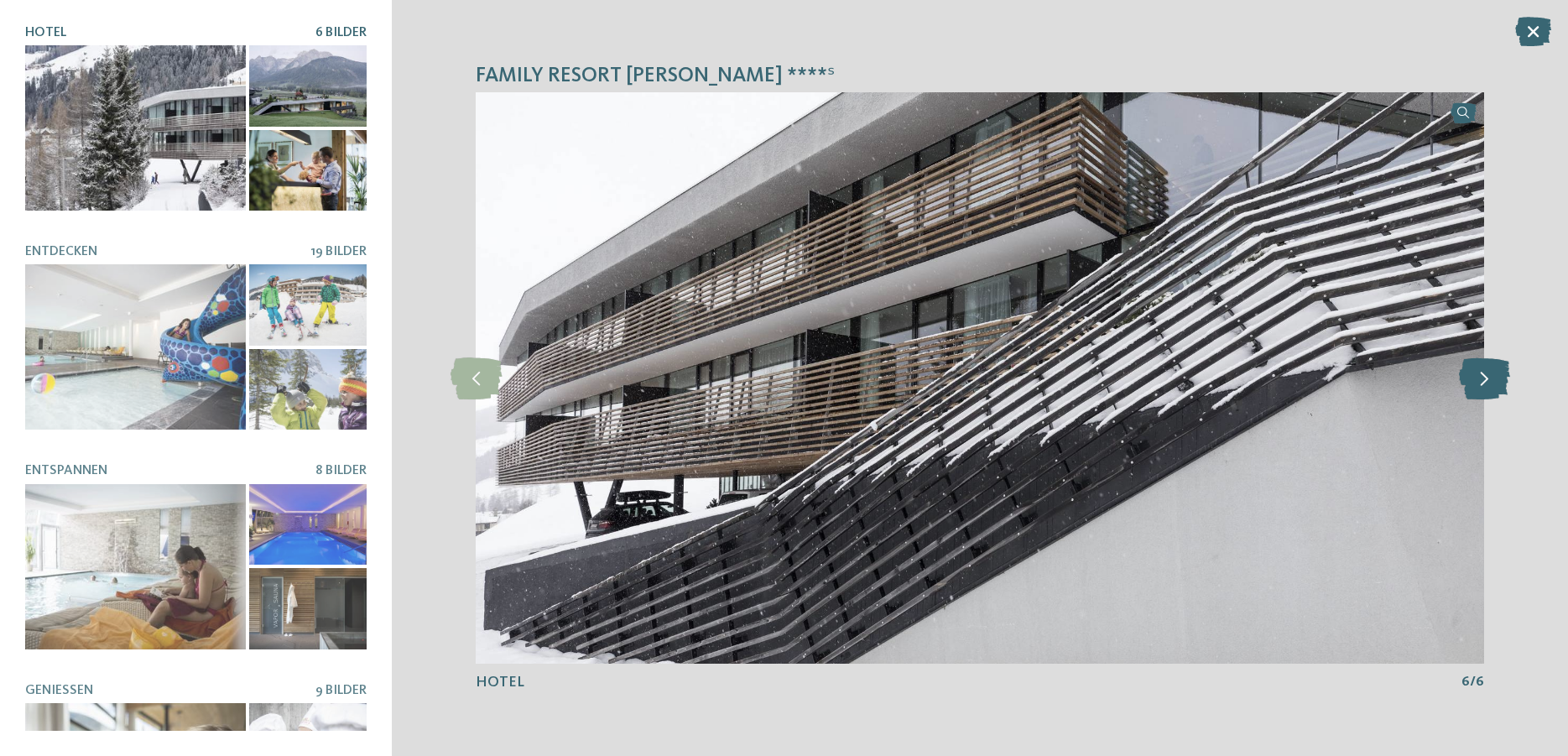
click at [1484, 380] on icon at bounding box center [1485, 379] width 51 height 42
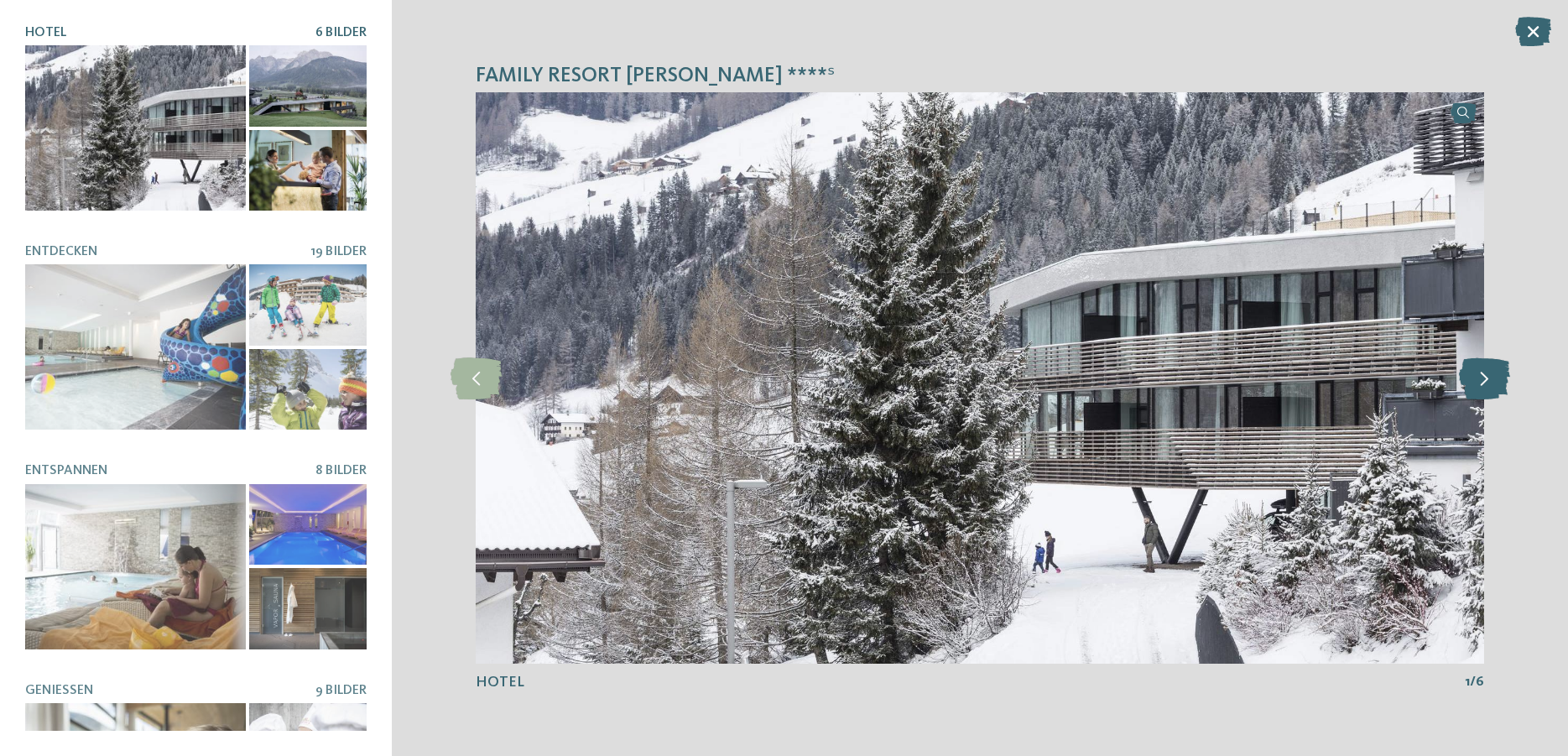
click at [1484, 380] on icon at bounding box center [1485, 379] width 51 height 42
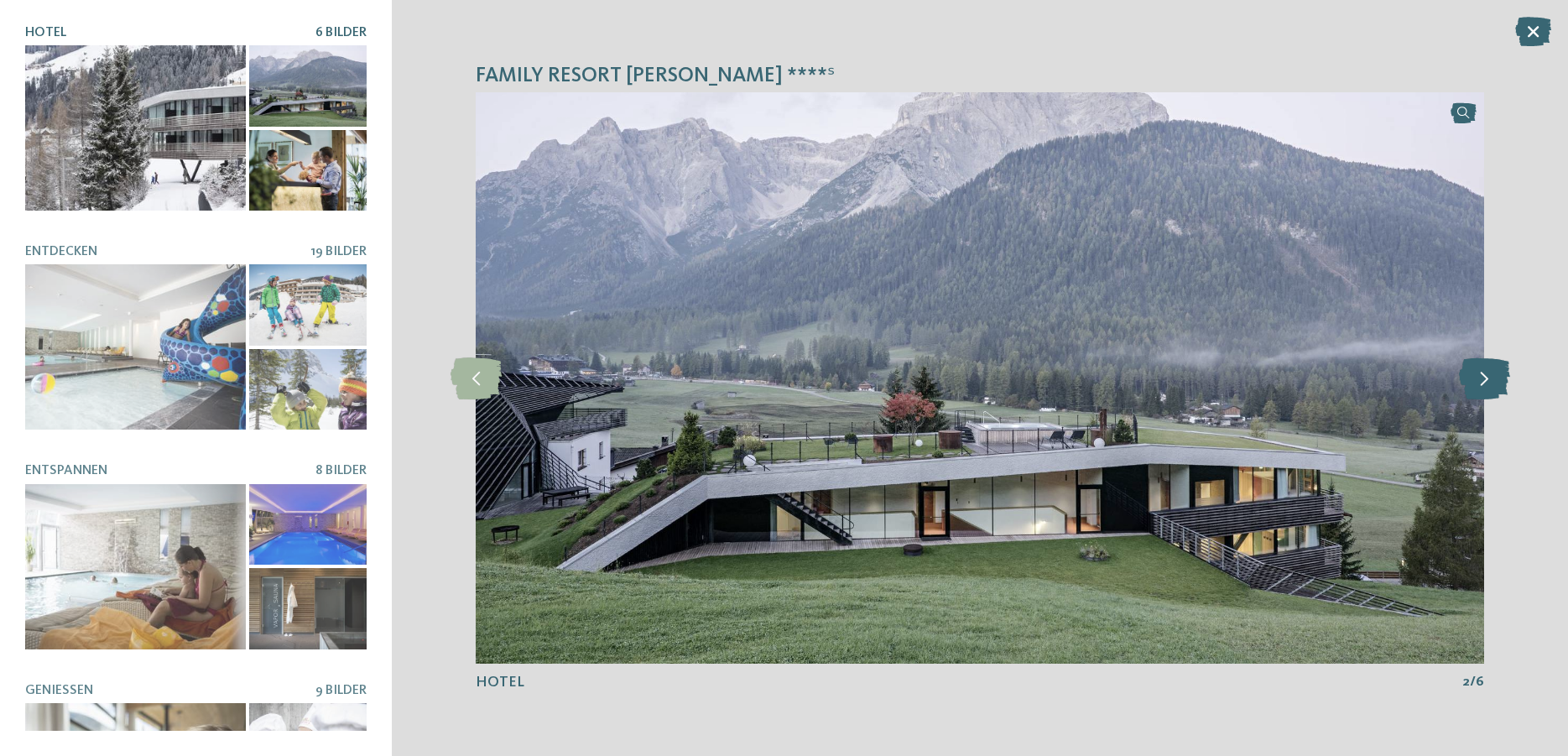
click at [1484, 380] on icon at bounding box center [1485, 379] width 51 height 42
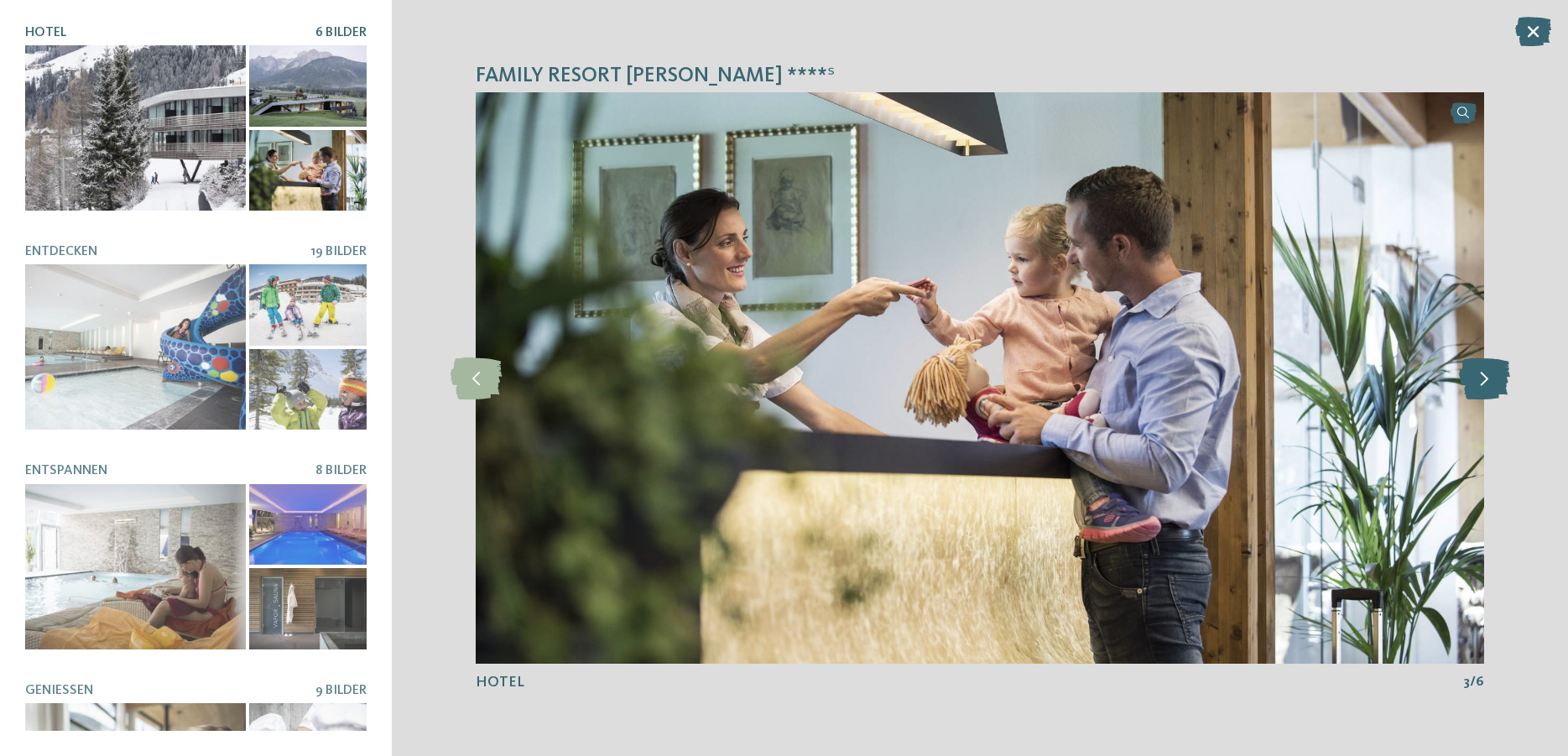
click at [1484, 380] on icon at bounding box center [1485, 379] width 51 height 42
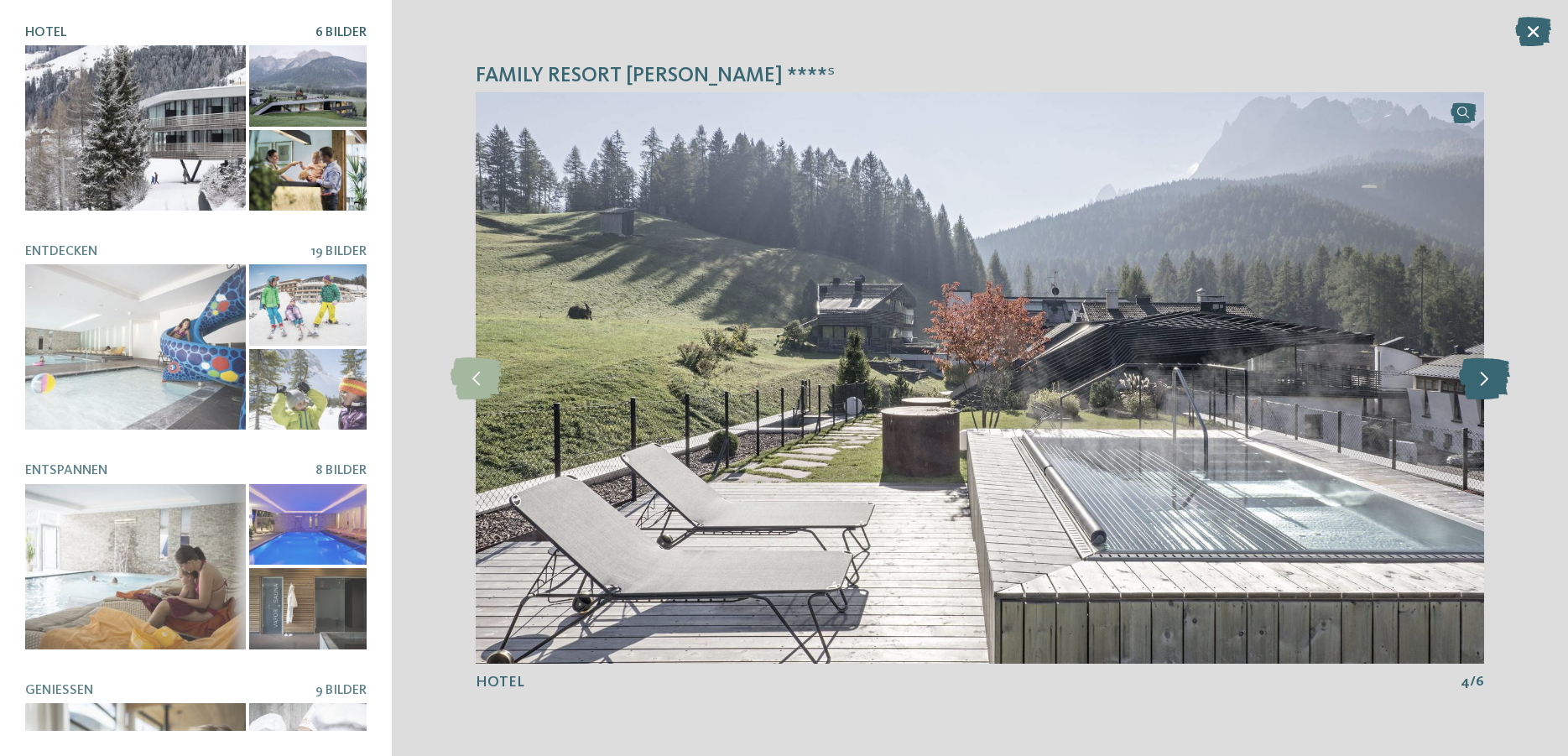
click at [1484, 380] on icon at bounding box center [1485, 379] width 51 height 42
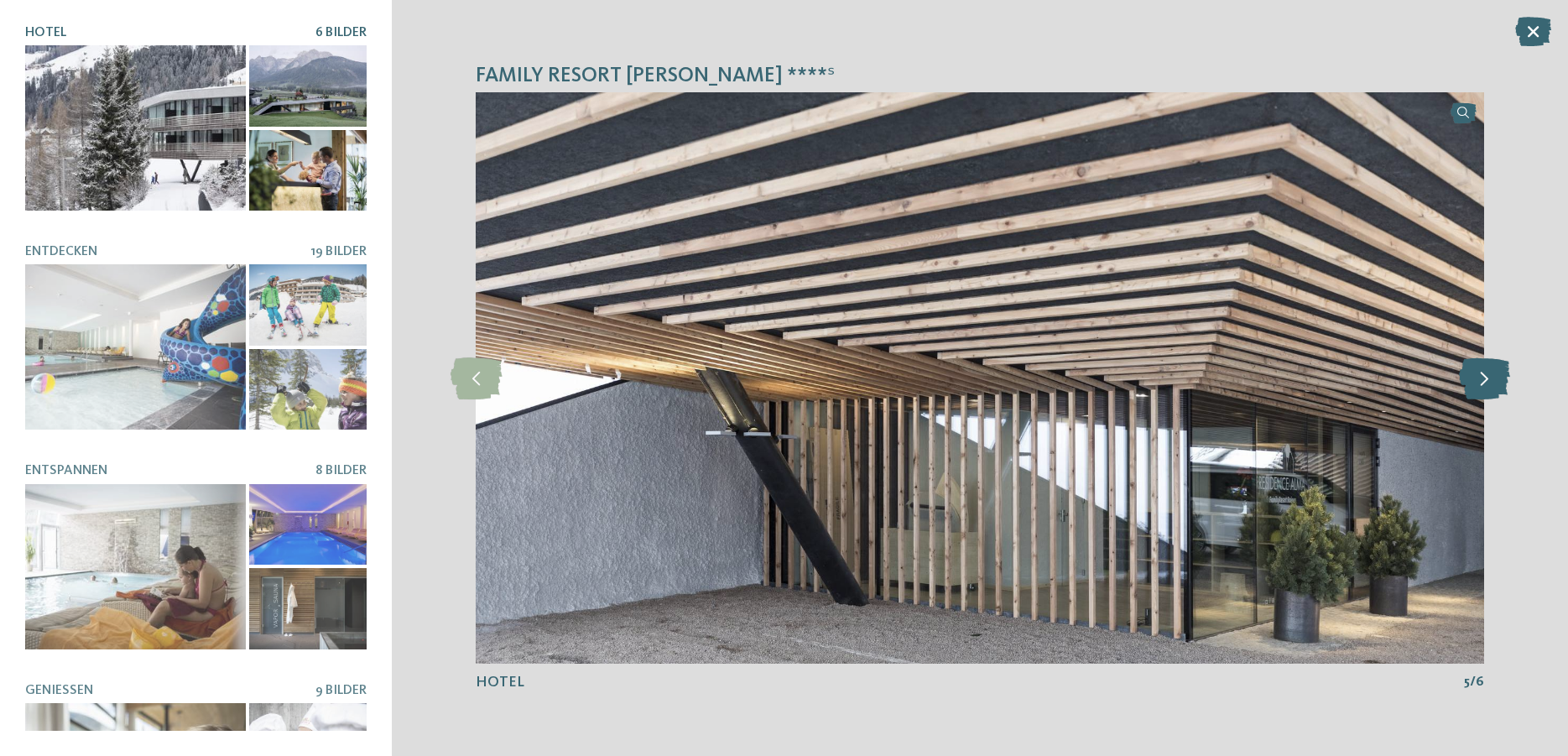
click at [1484, 380] on icon at bounding box center [1485, 379] width 51 height 42
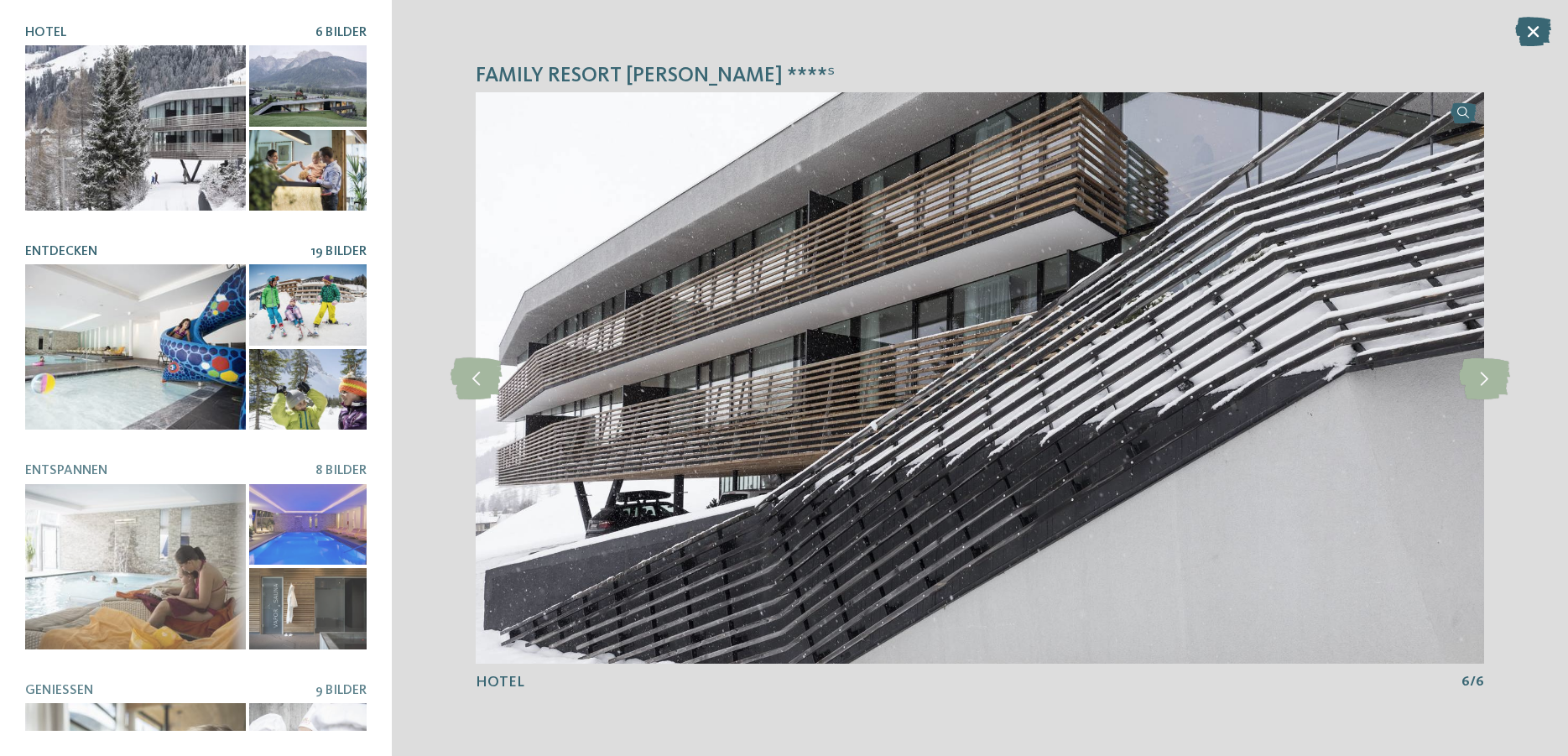
click at [74, 367] on div at bounding box center [135, 347] width 221 height 165
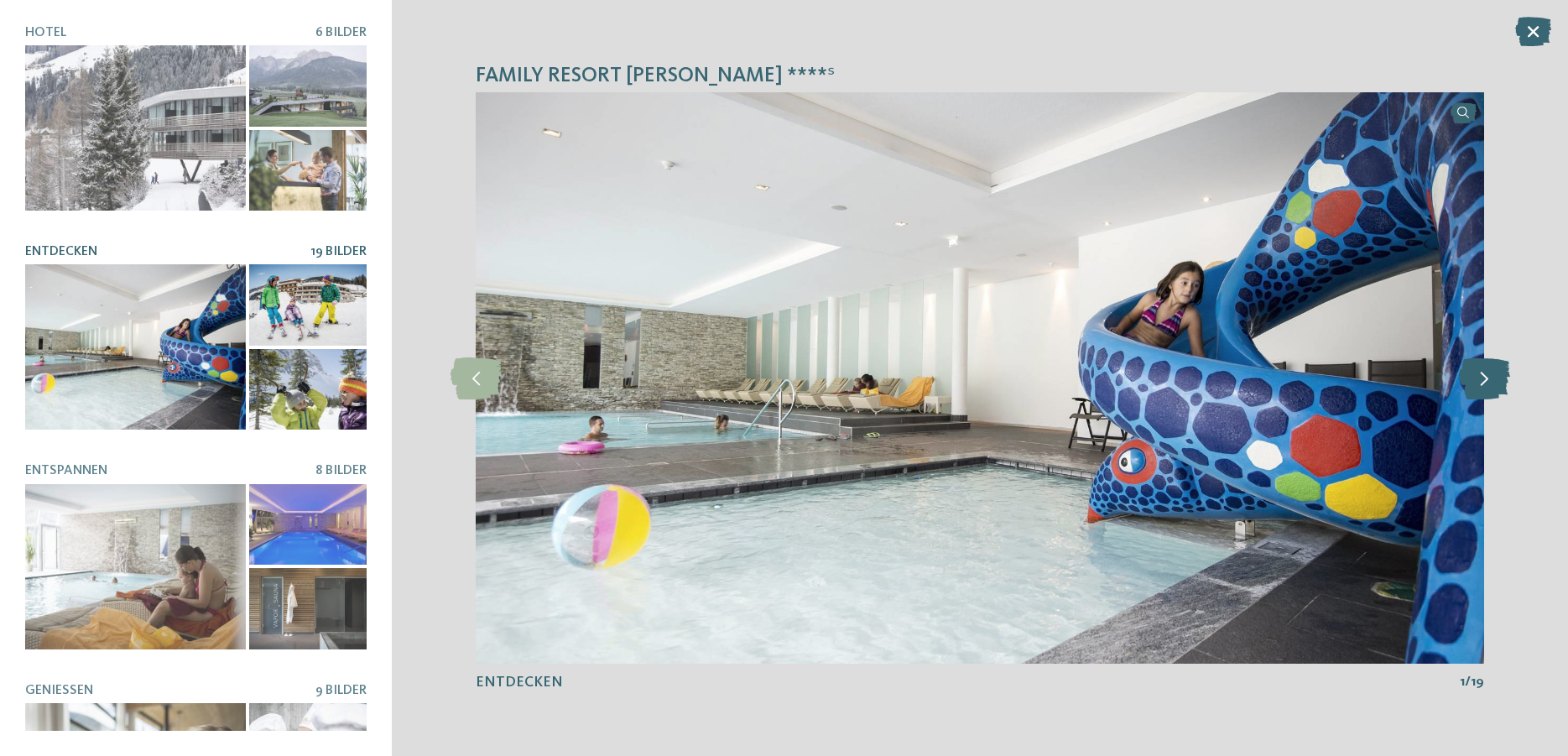
click at [1483, 381] on icon at bounding box center [1485, 379] width 51 height 42
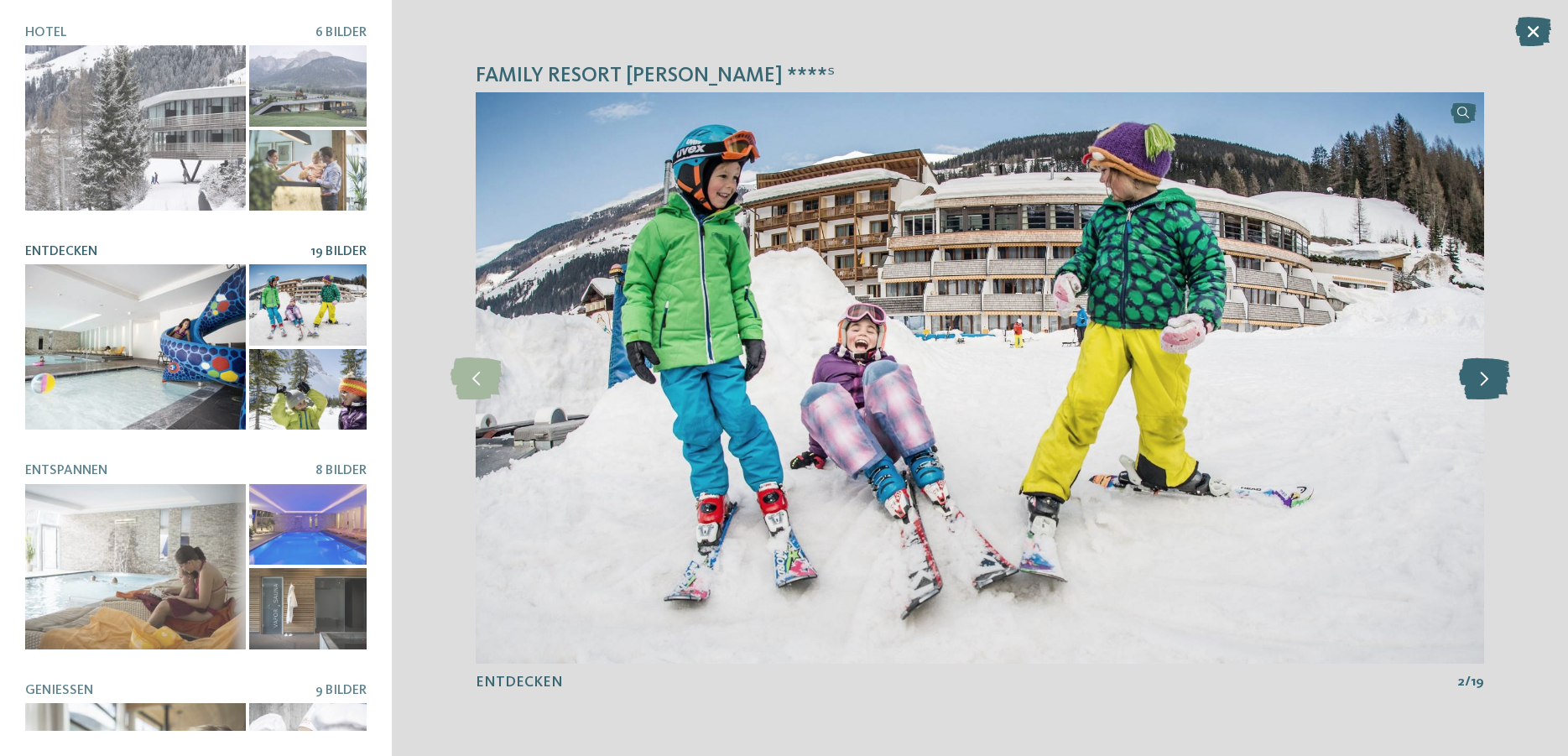
click at [1483, 381] on icon at bounding box center [1485, 379] width 51 height 42
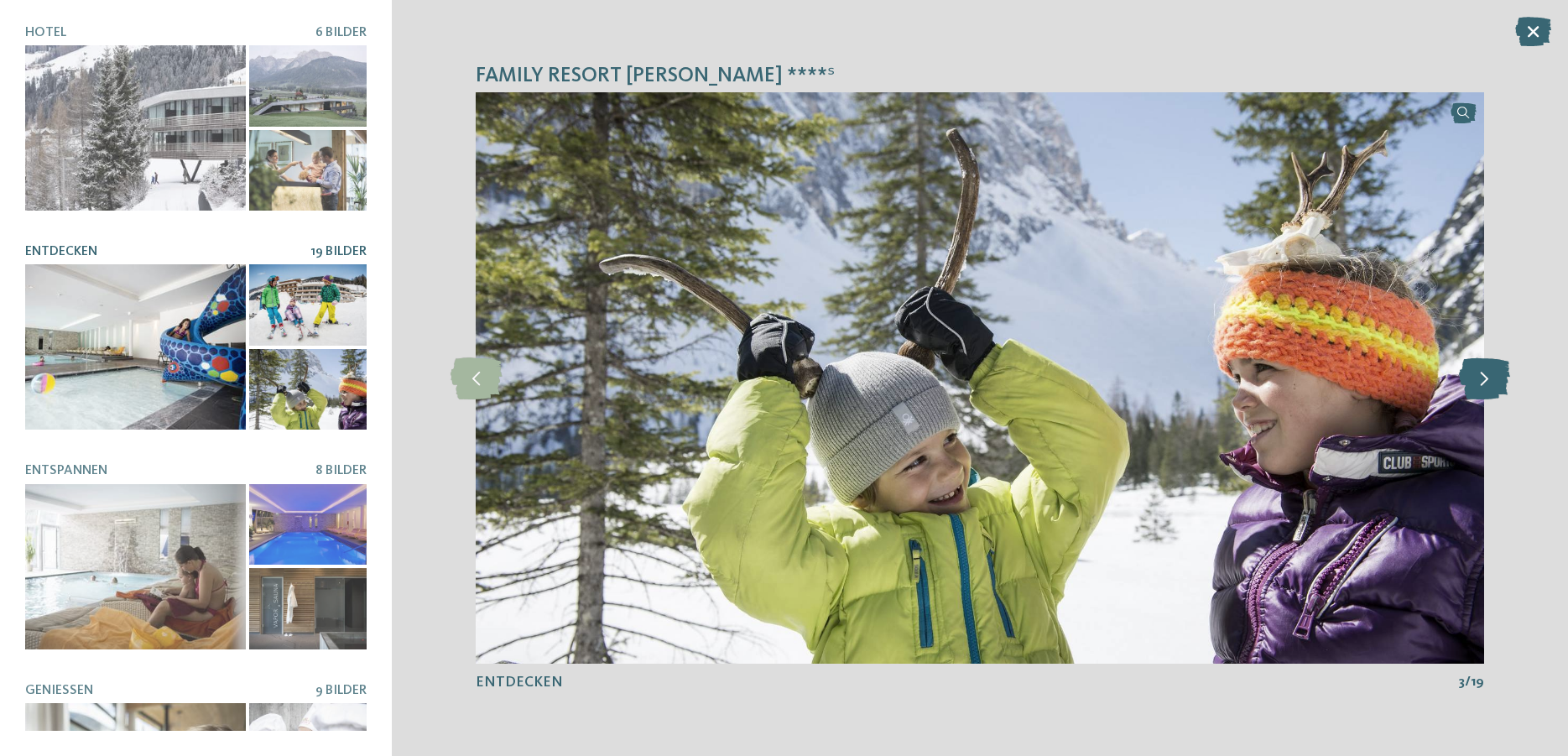
click at [1483, 381] on icon at bounding box center [1485, 379] width 51 height 42
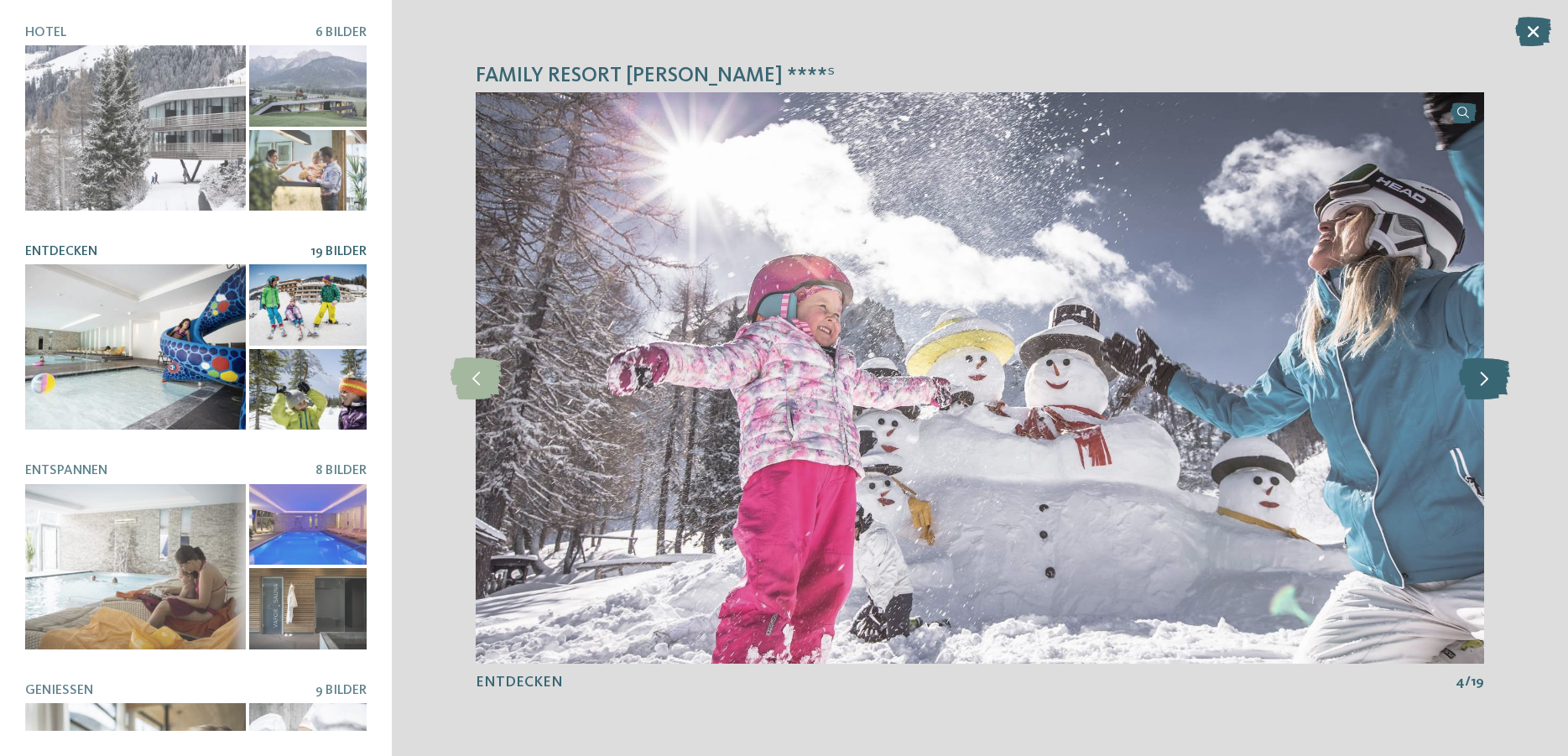
click at [1483, 381] on icon at bounding box center [1485, 379] width 51 height 42
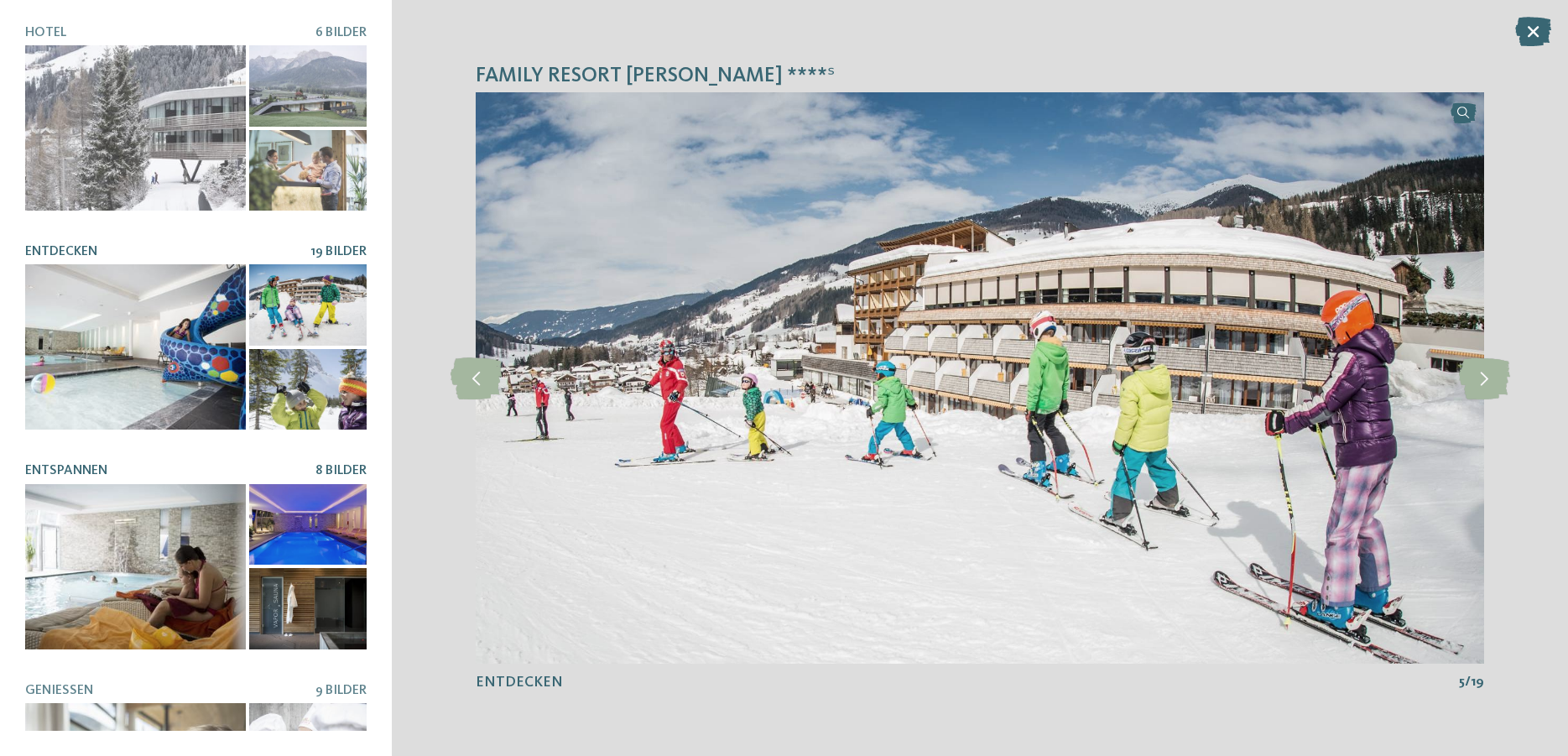
click at [117, 510] on div at bounding box center [135, 567] width 221 height 165
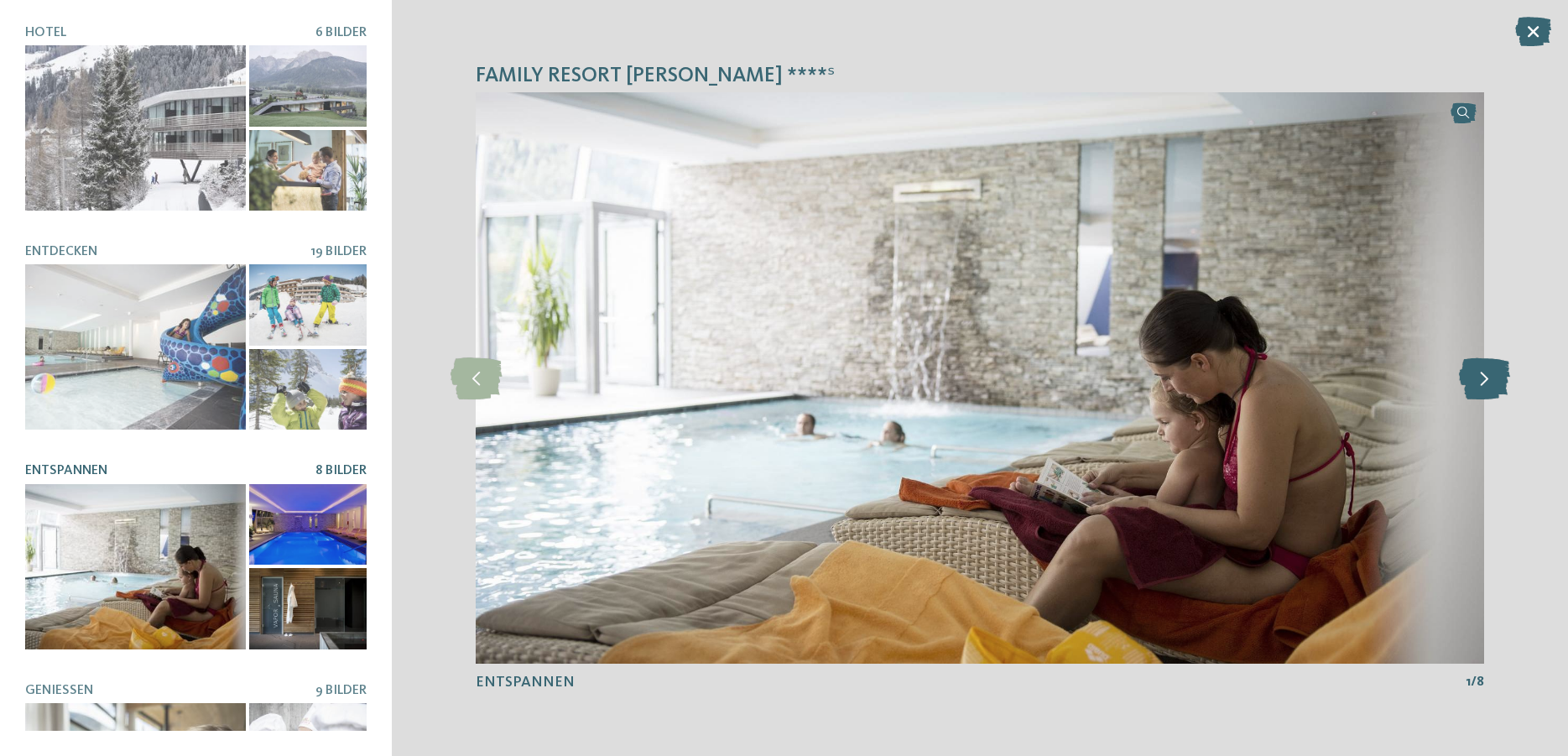
click at [1482, 396] on icon at bounding box center [1485, 379] width 51 height 42
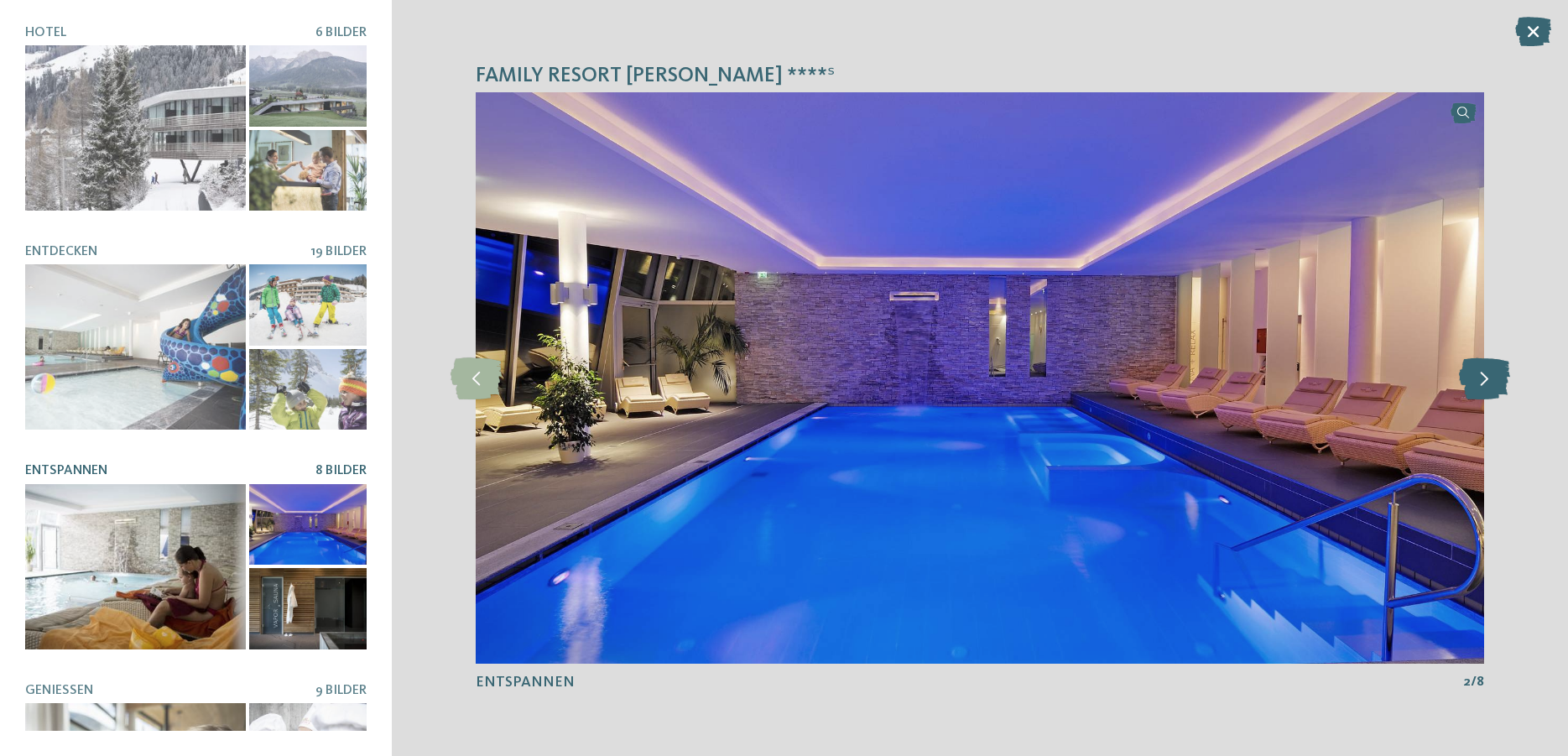
click at [1482, 396] on icon at bounding box center [1485, 379] width 51 height 42
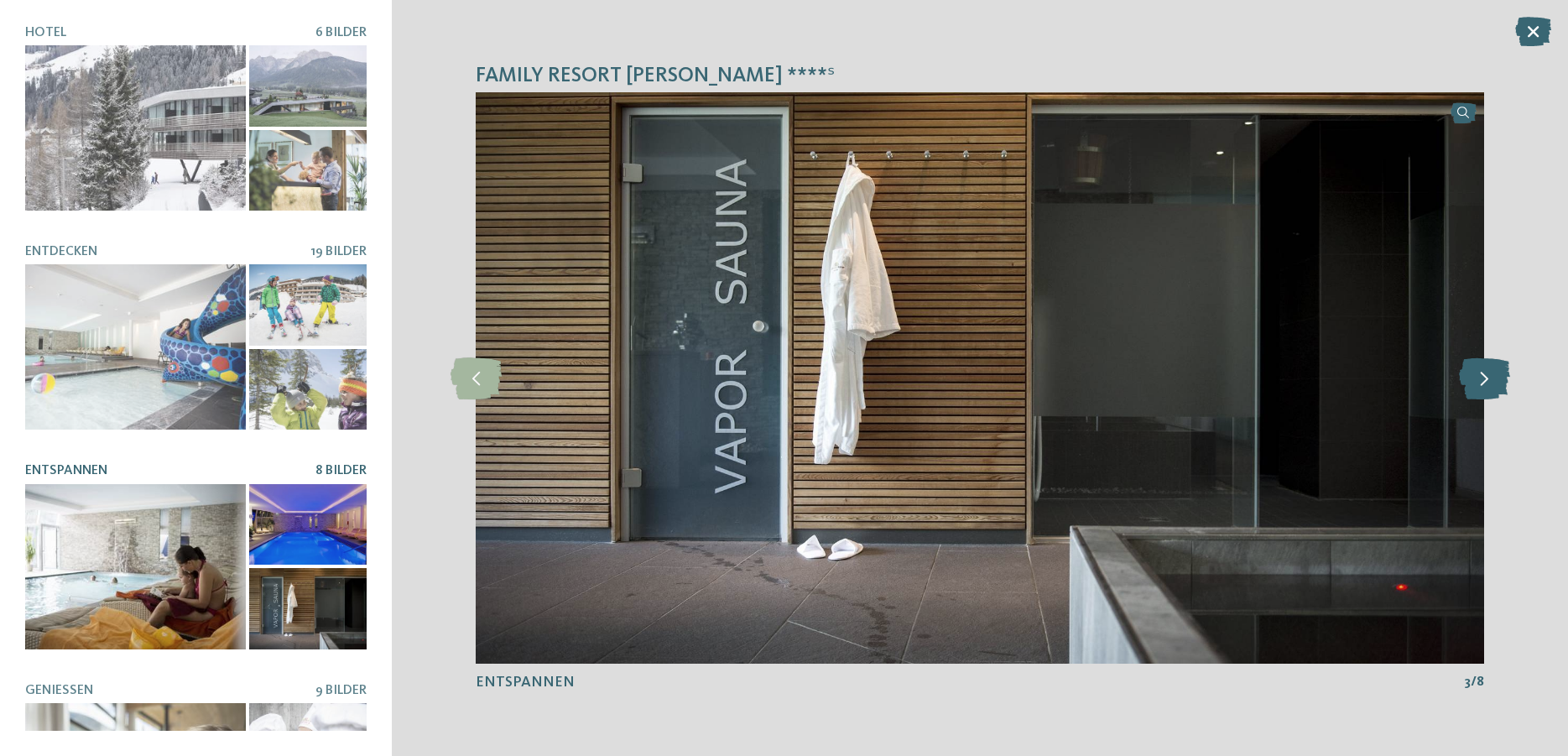
click at [1482, 396] on icon at bounding box center [1485, 379] width 51 height 42
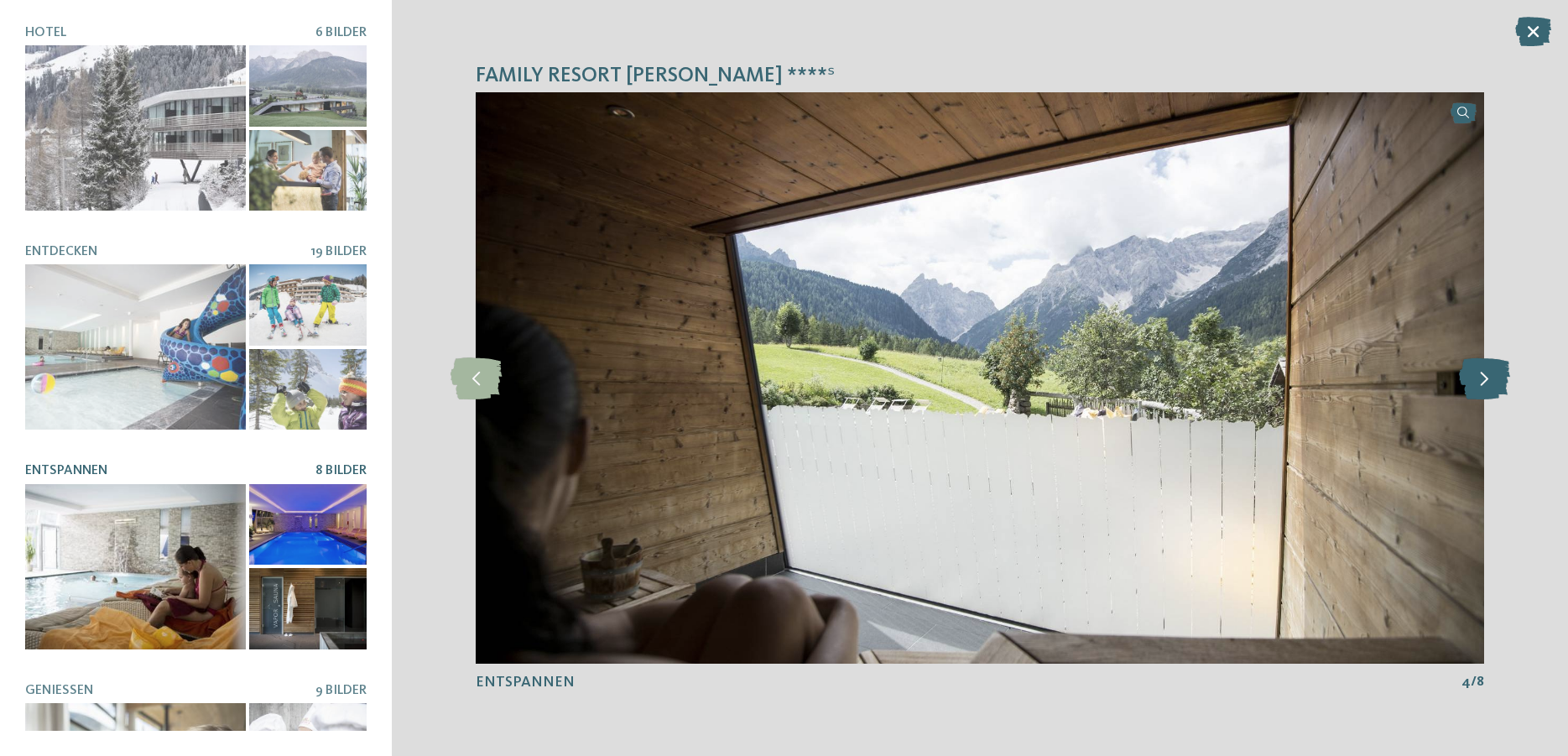
click at [1482, 396] on icon at bounding box center [1485, 379] width 51 height 42
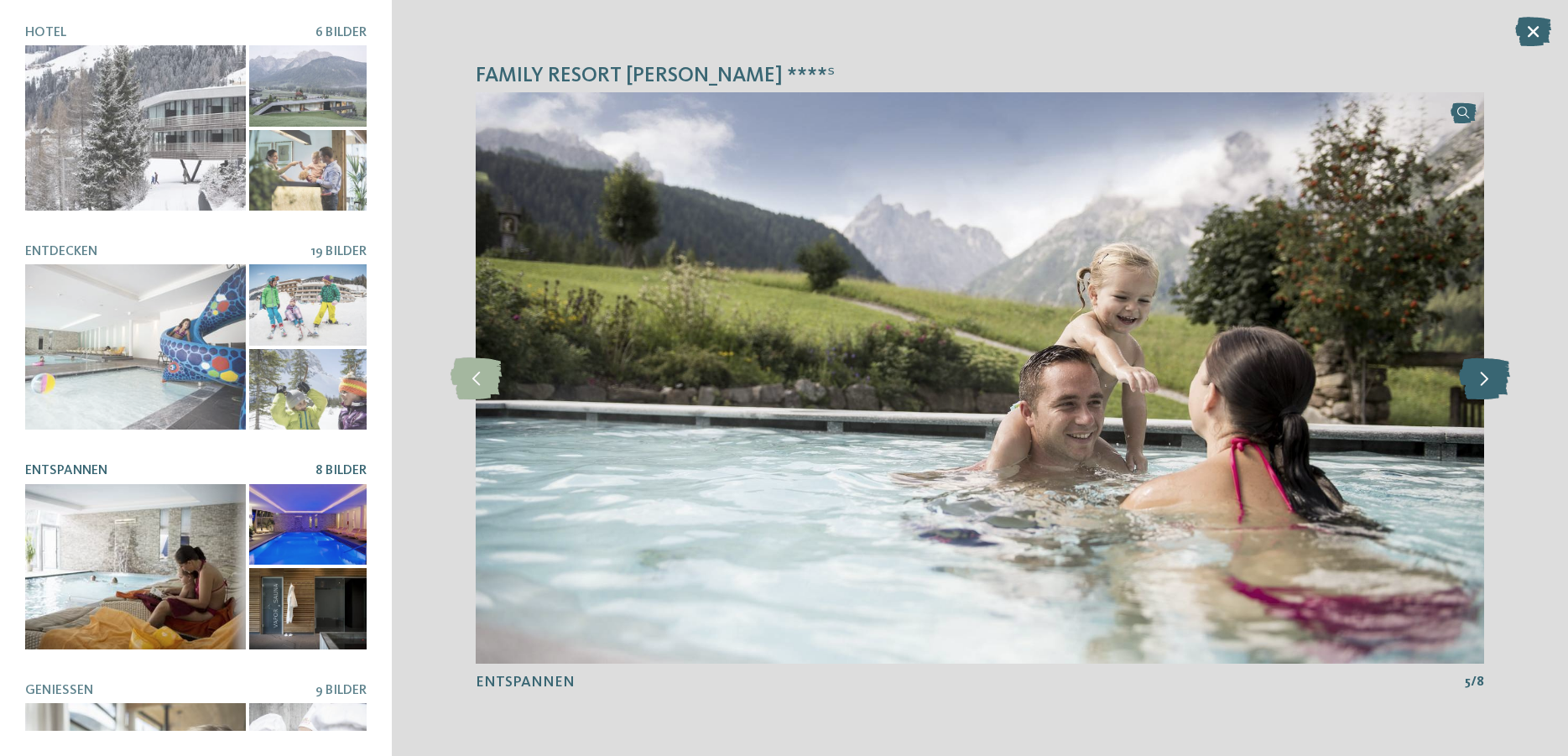
click at [1482, 396] on icon at bounding box center [1485, 379] width 51 height 42
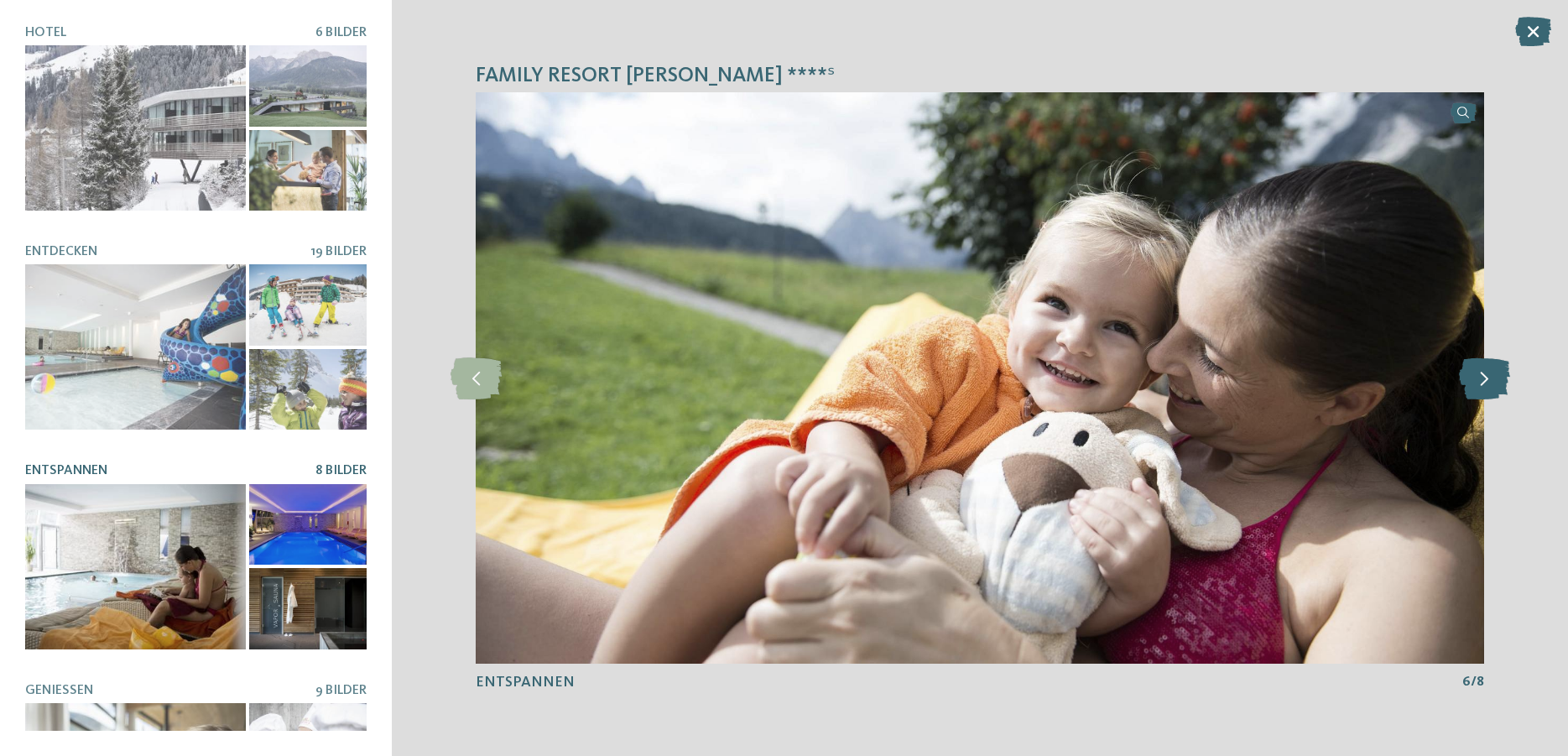
click at [1482, 396] on icon at bounding box center [1485, 379] width 51 height 42
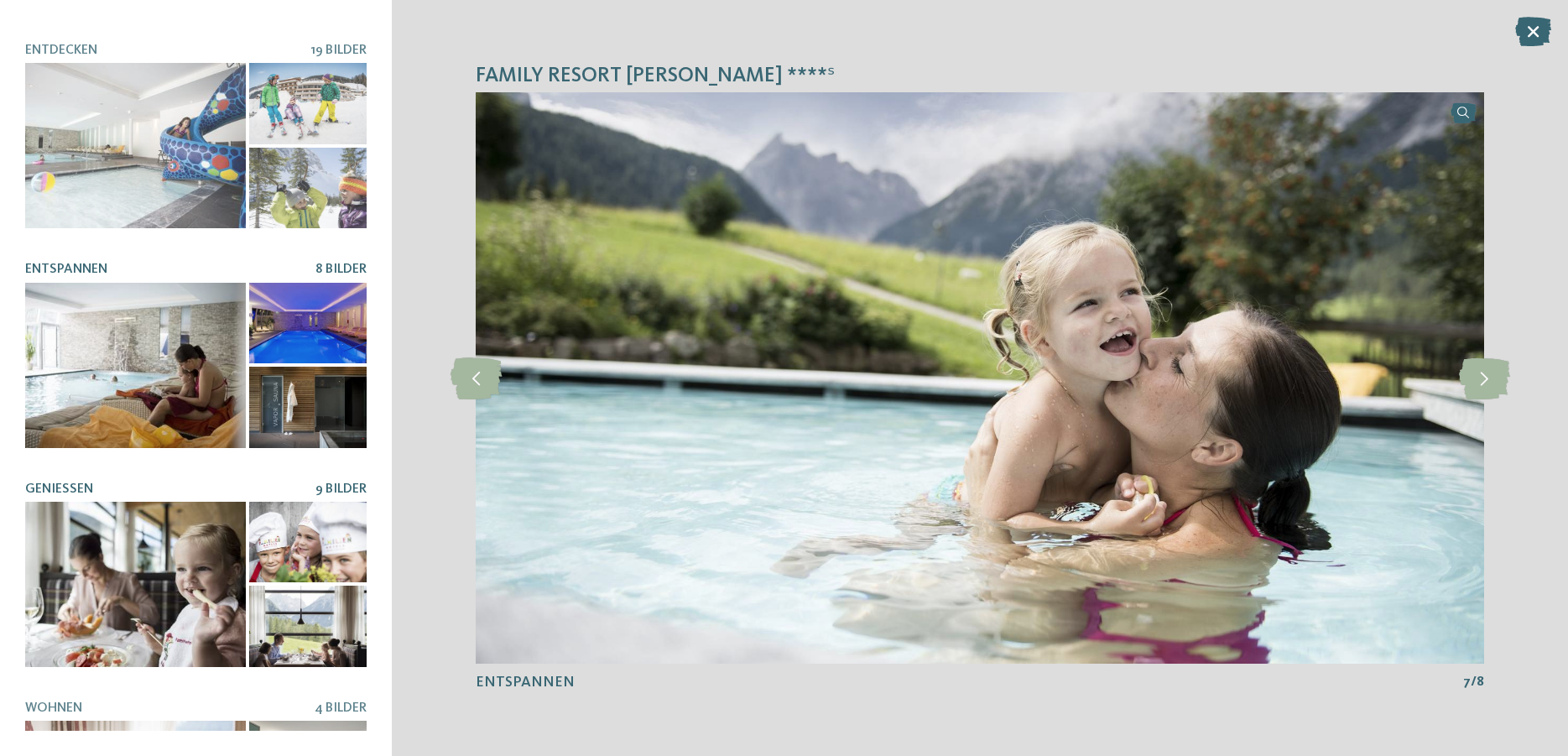
scroll to position [341, 0]
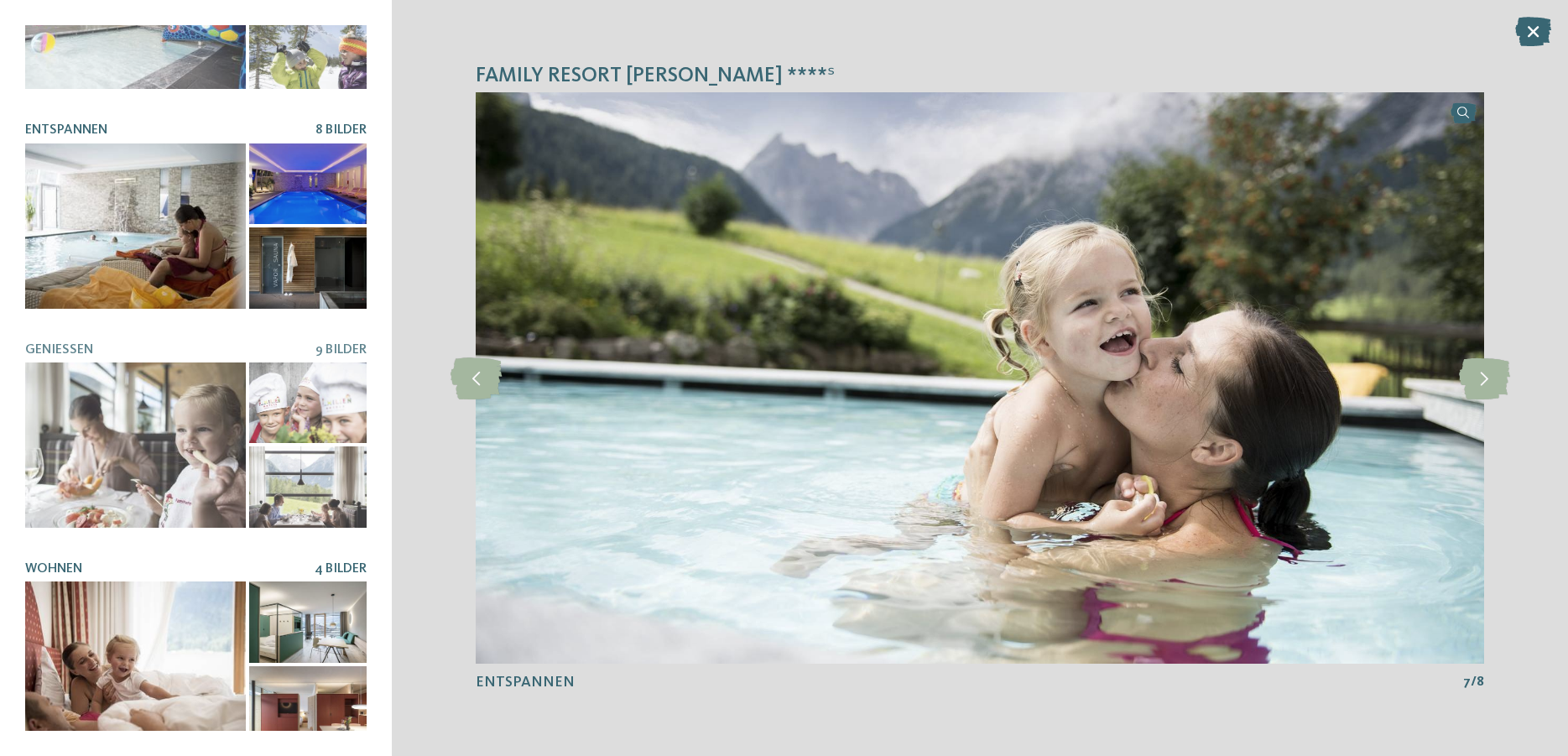
click at [97, 629] on div at bounding box center [135, 665] width 221 height 165
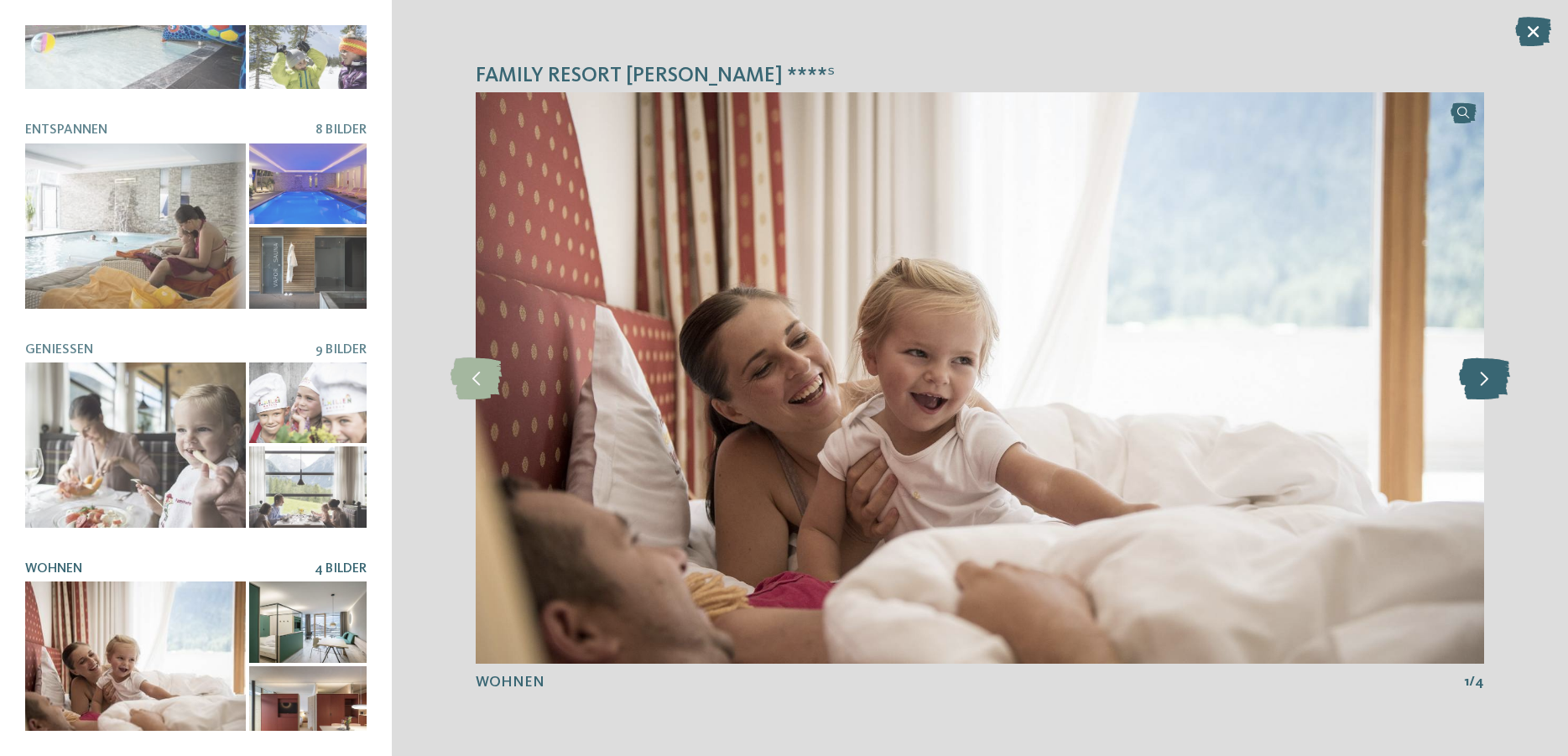
click at [1473, 391] on icon at bounding box center [1485, 379] width 51 height 42
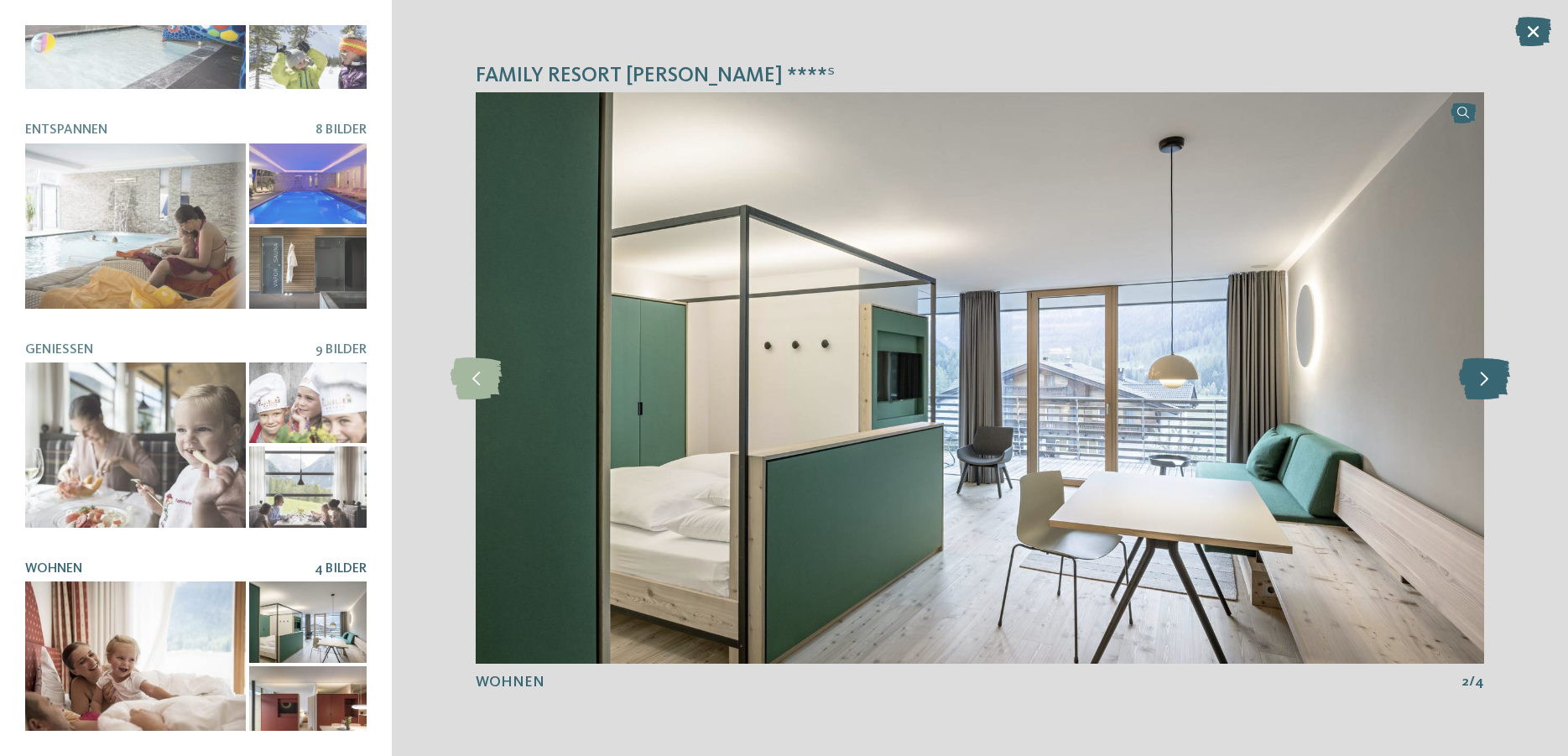
click at [1480, 385] on icon at bounding box center [1485, 379] width 51 height 42
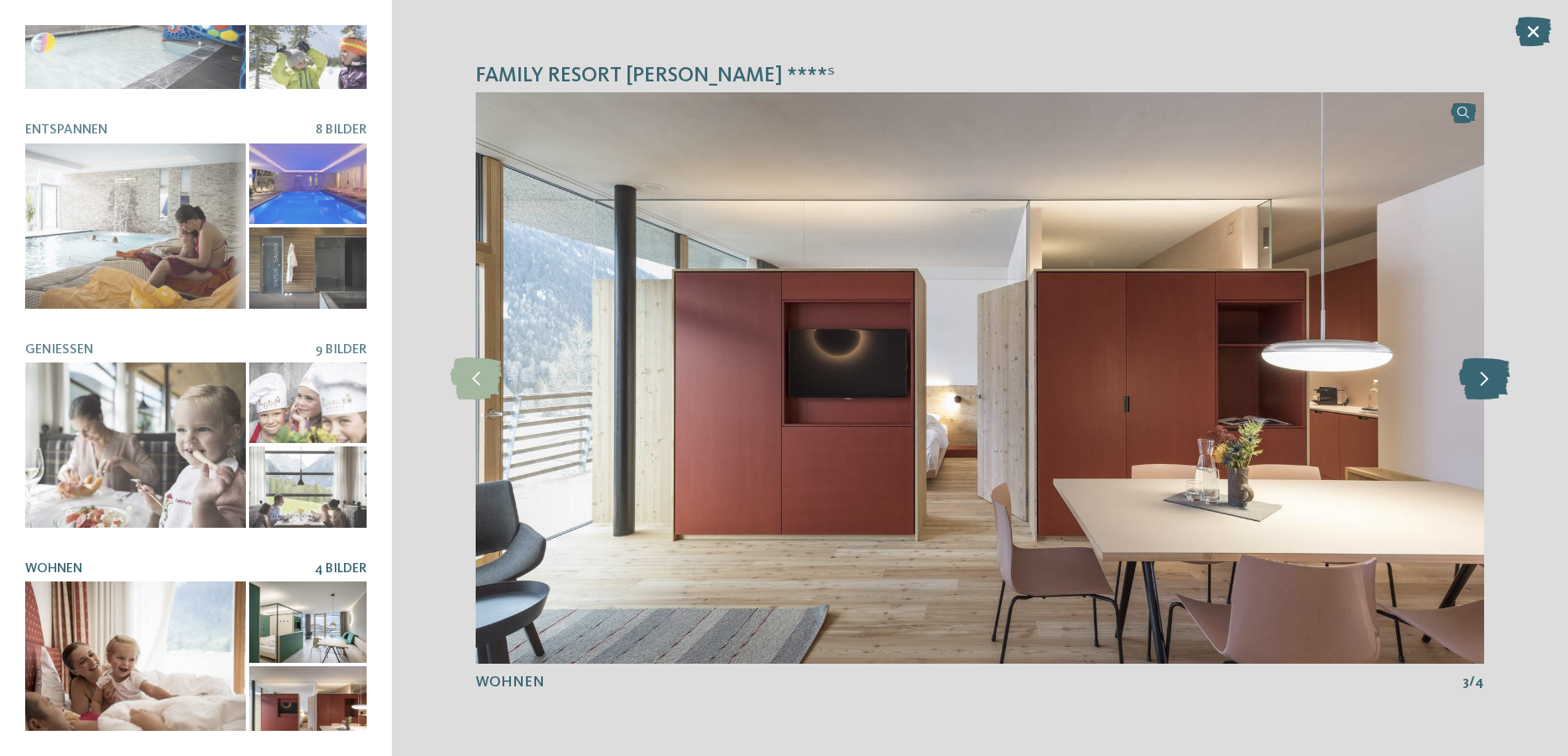
click at [1480, 385] on icon at bounding box center [1485, 379] width 51 height 42
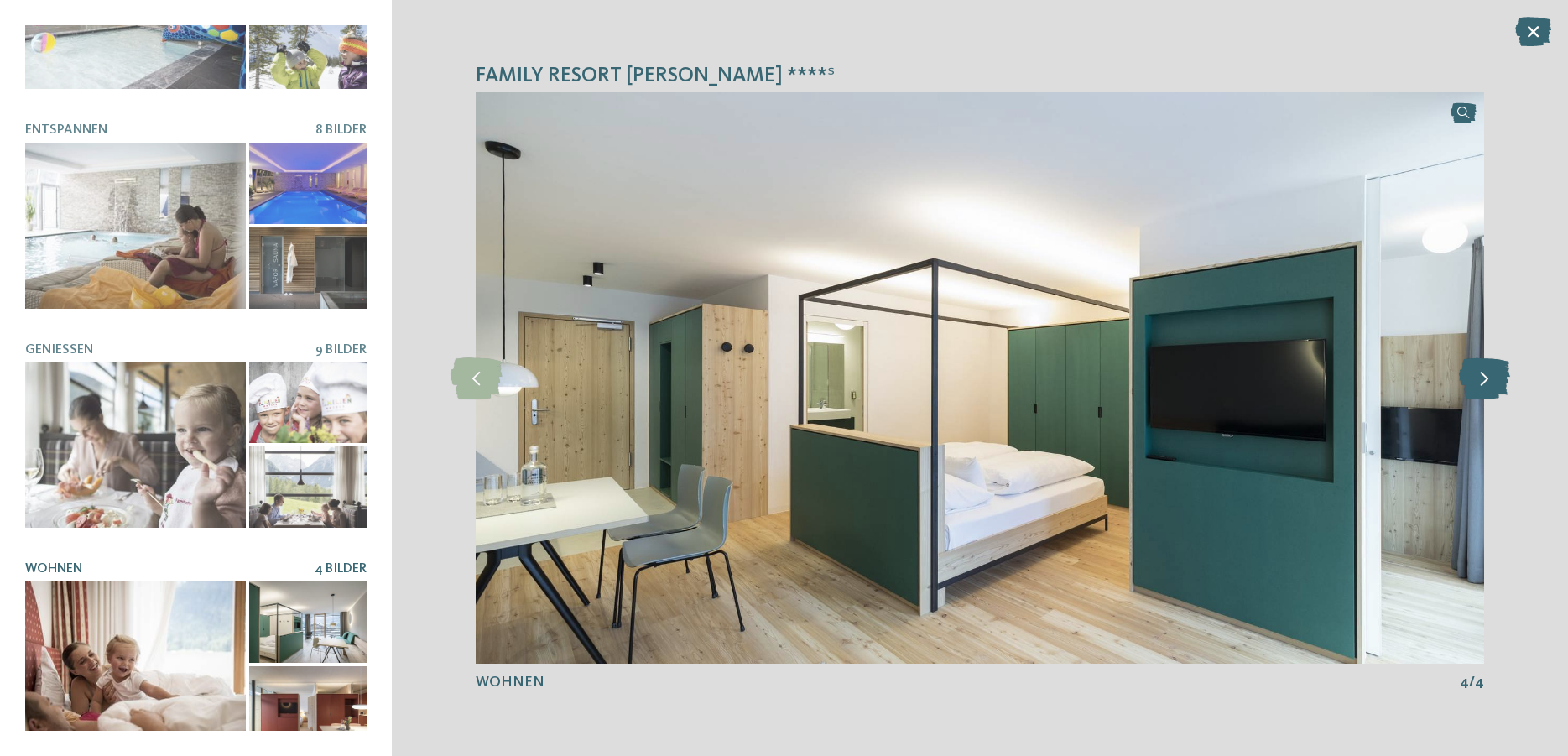
click at [1481, 380] on icon at bounding box center [1485, 379] width 51 height 42
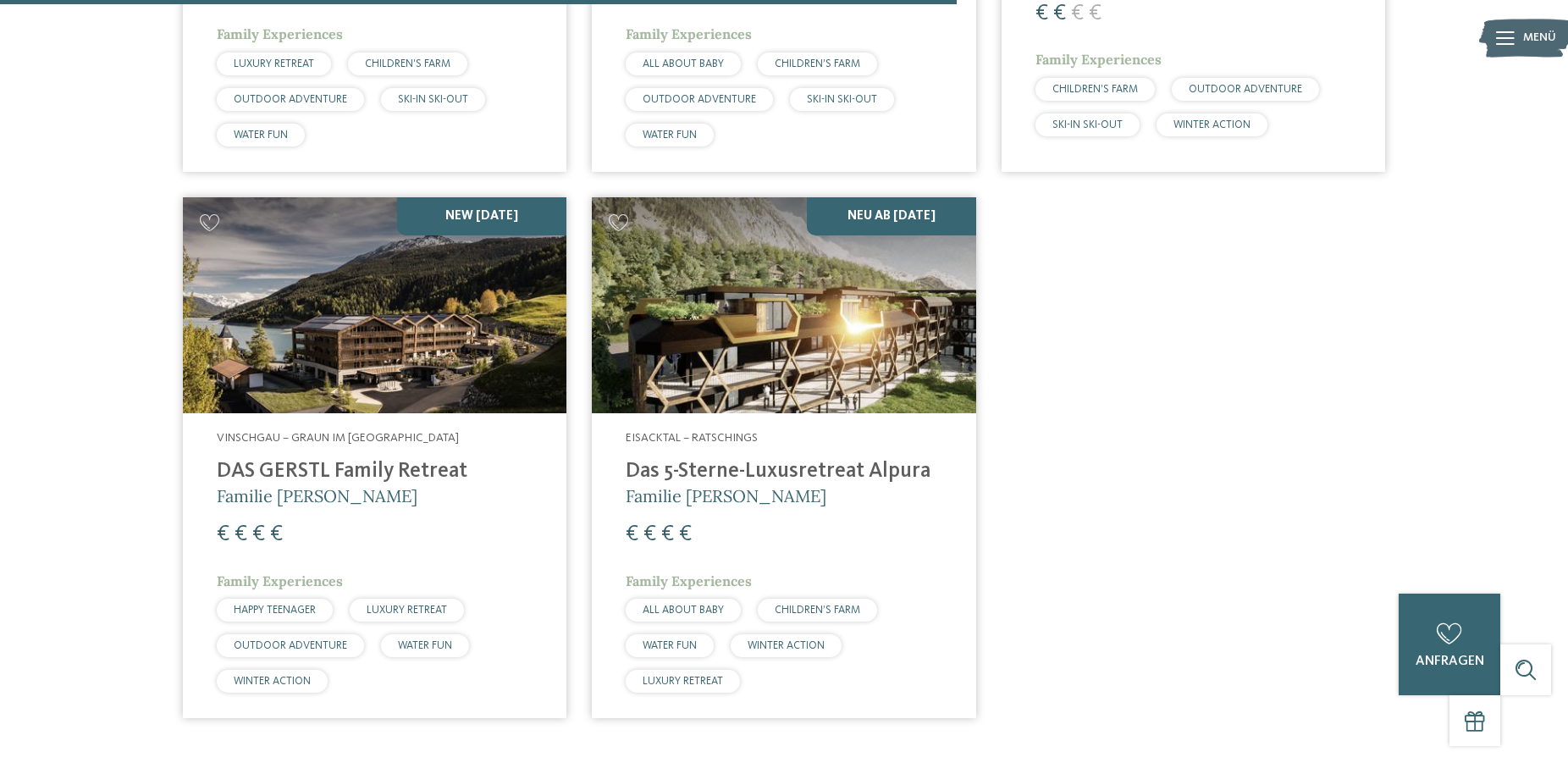
scroll to position [987, 0]
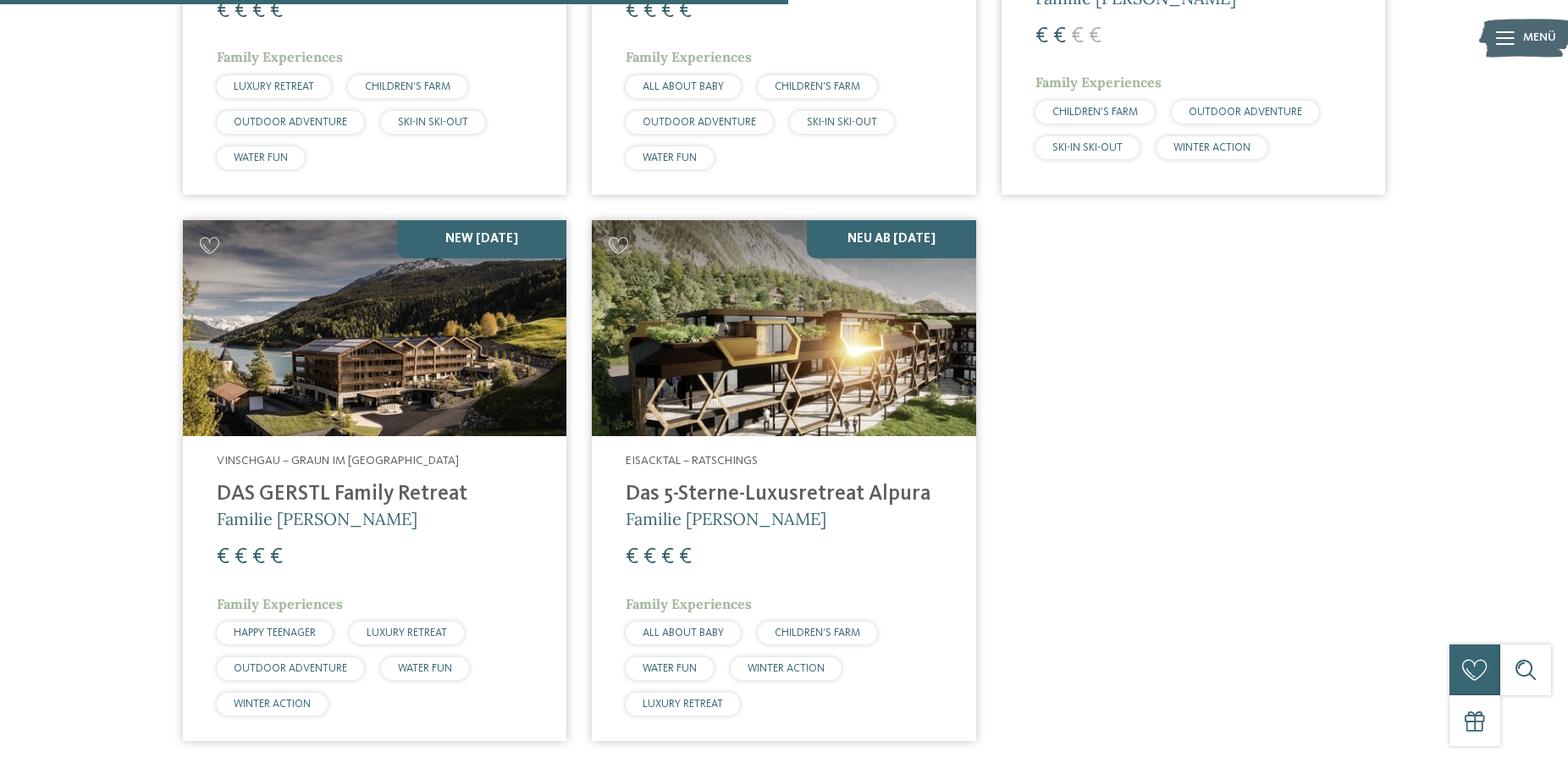
click at [323, 373] on img at bounding box center [374, 327] width 383 height 216
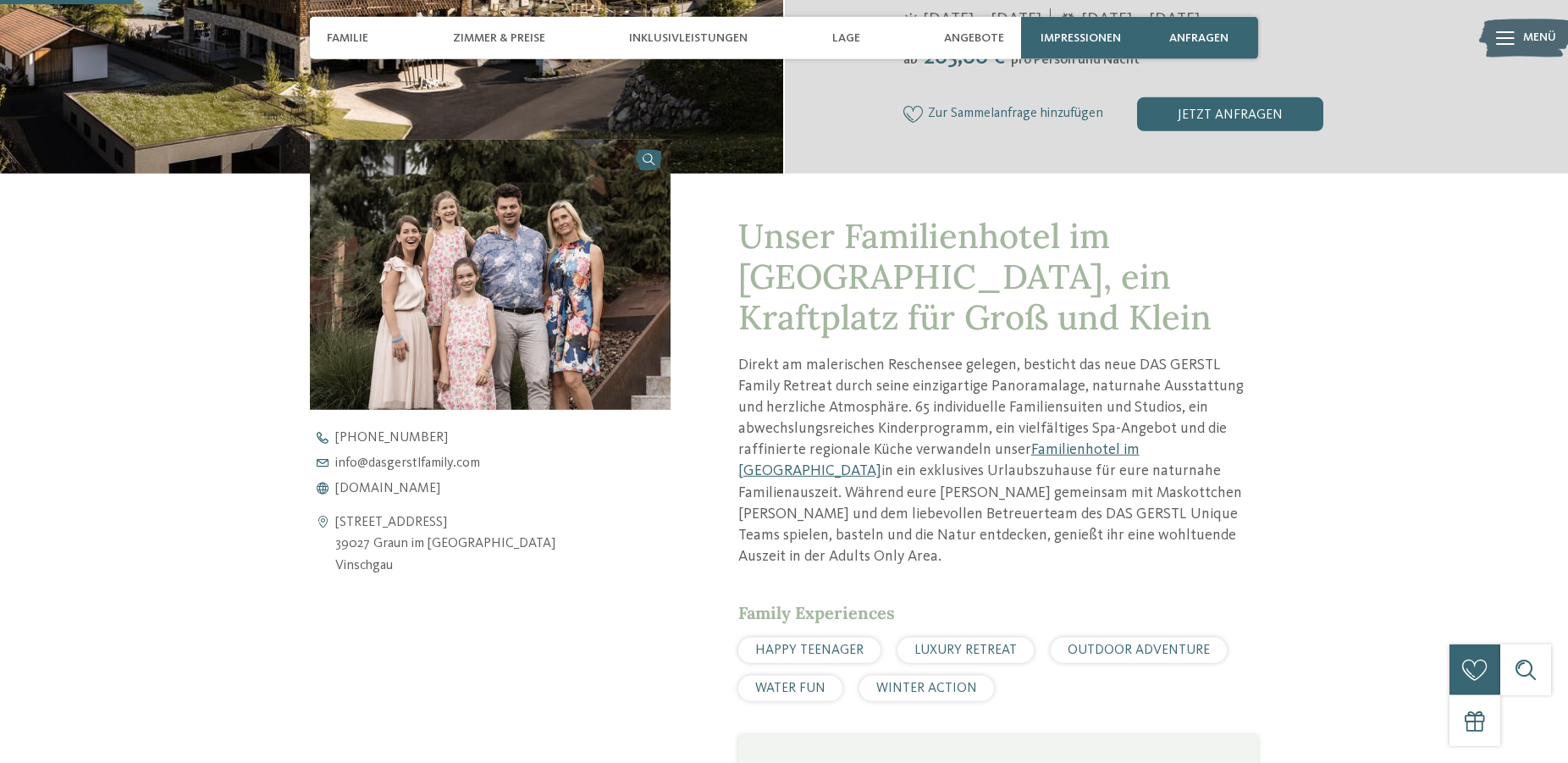
scroll to position [518, 0]
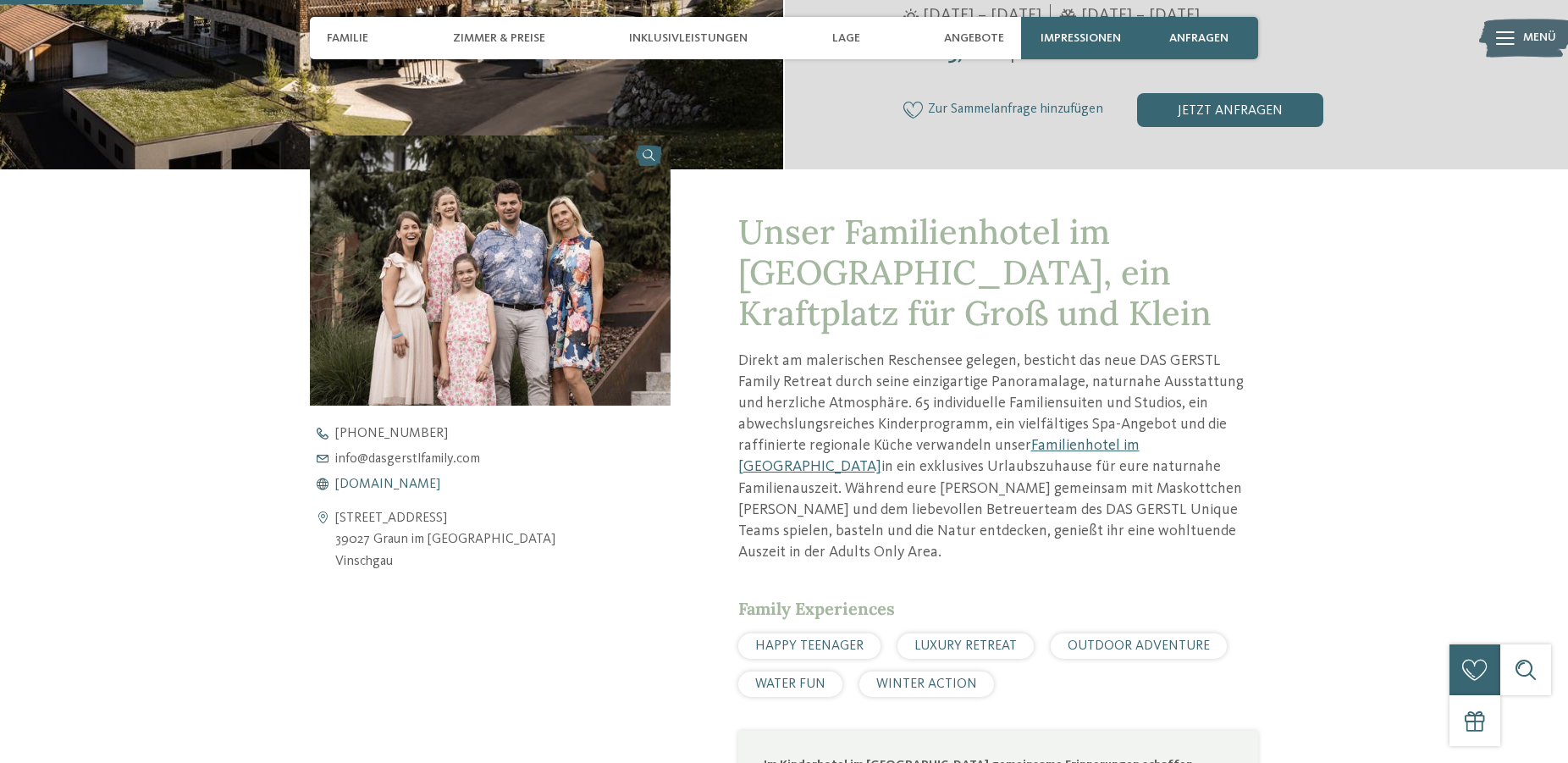
click at [422, 482] on span "[DOMAIN_NAME]" at bounding box center [388, 484] width 105 height 13
